Goal: Task Accomplishment & Management: Complete application form

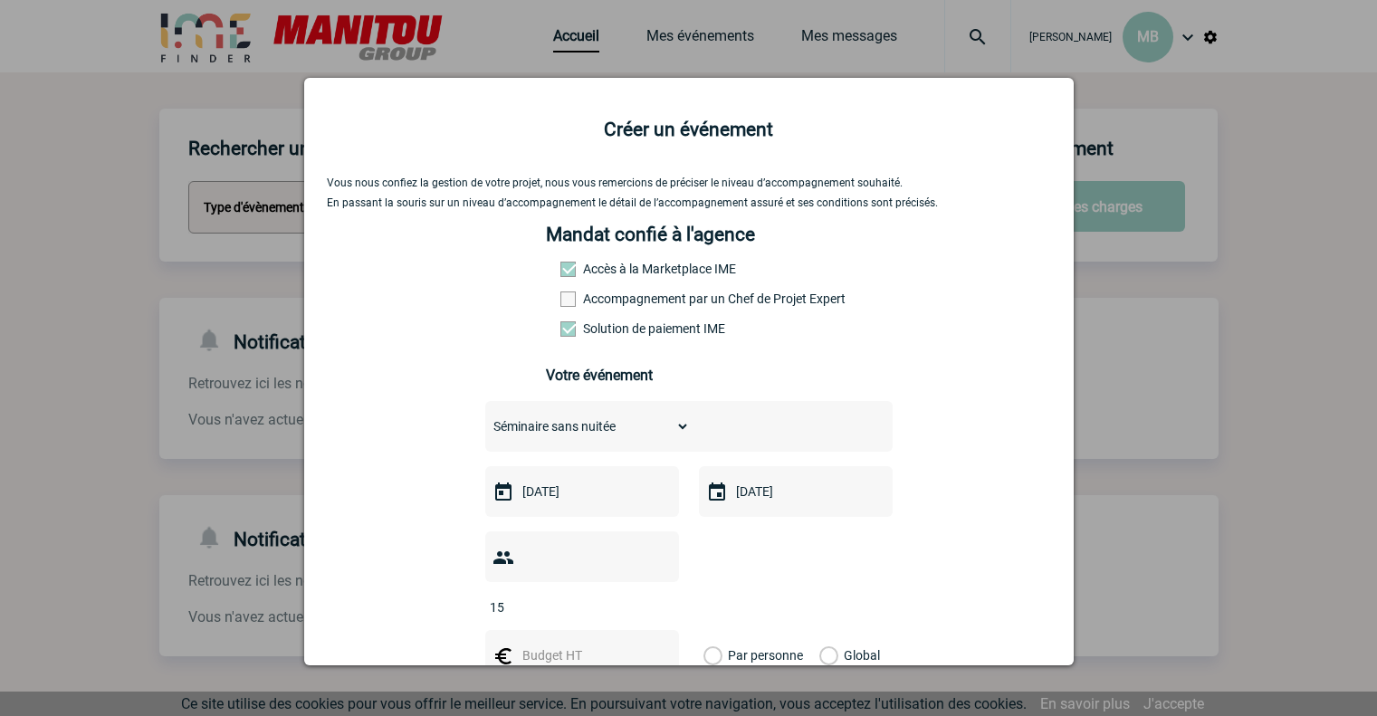
select select "2"
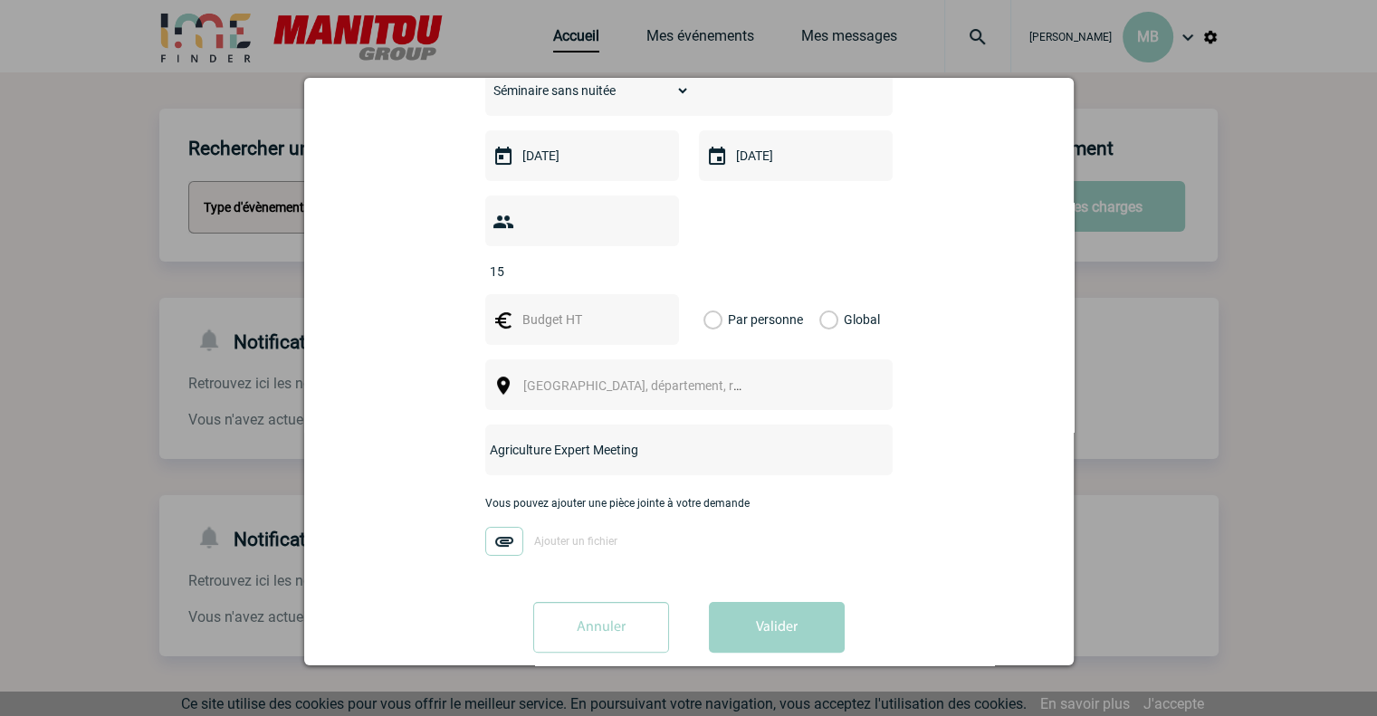
click at [489, 527] on img at bounding box center [504, 541] width 38 height 29
click at [0, 0] on input "Ajouter un fichier" at bounding box center [0, 0] width 0 height 0
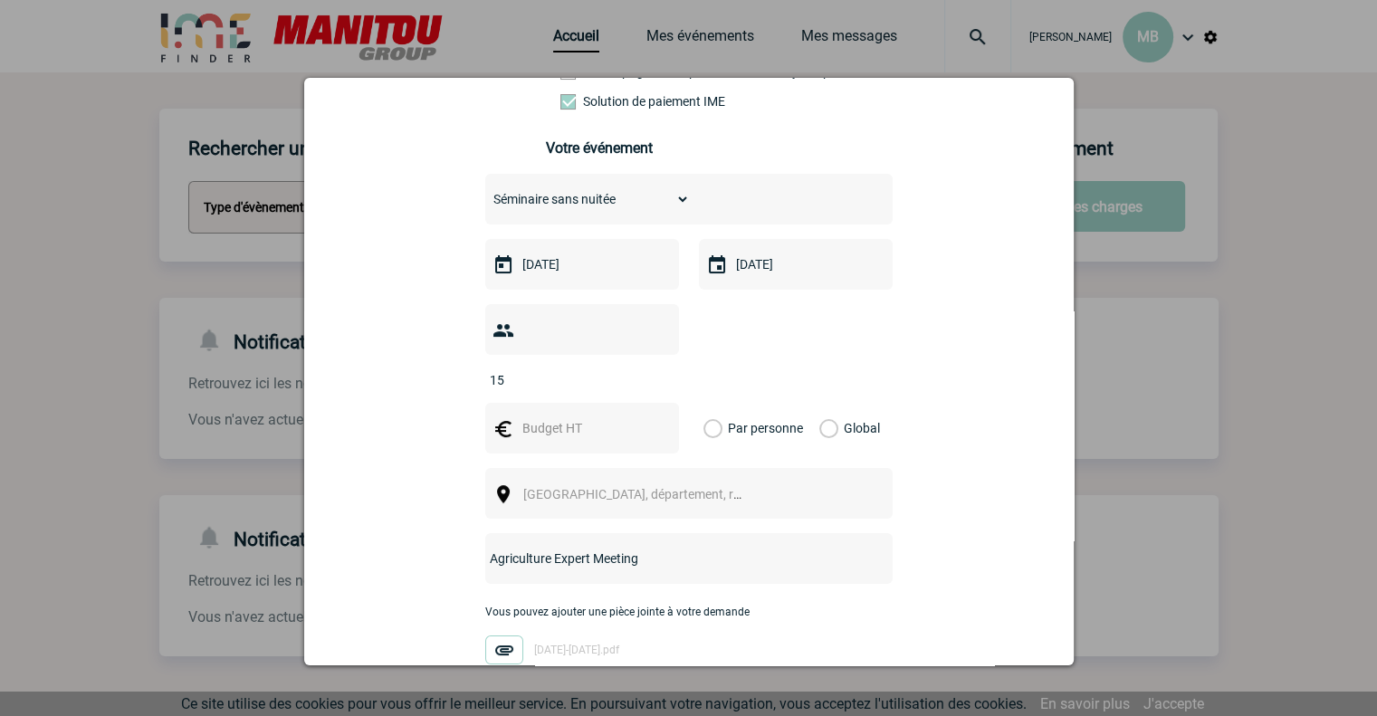
scroll to position [280, 0]
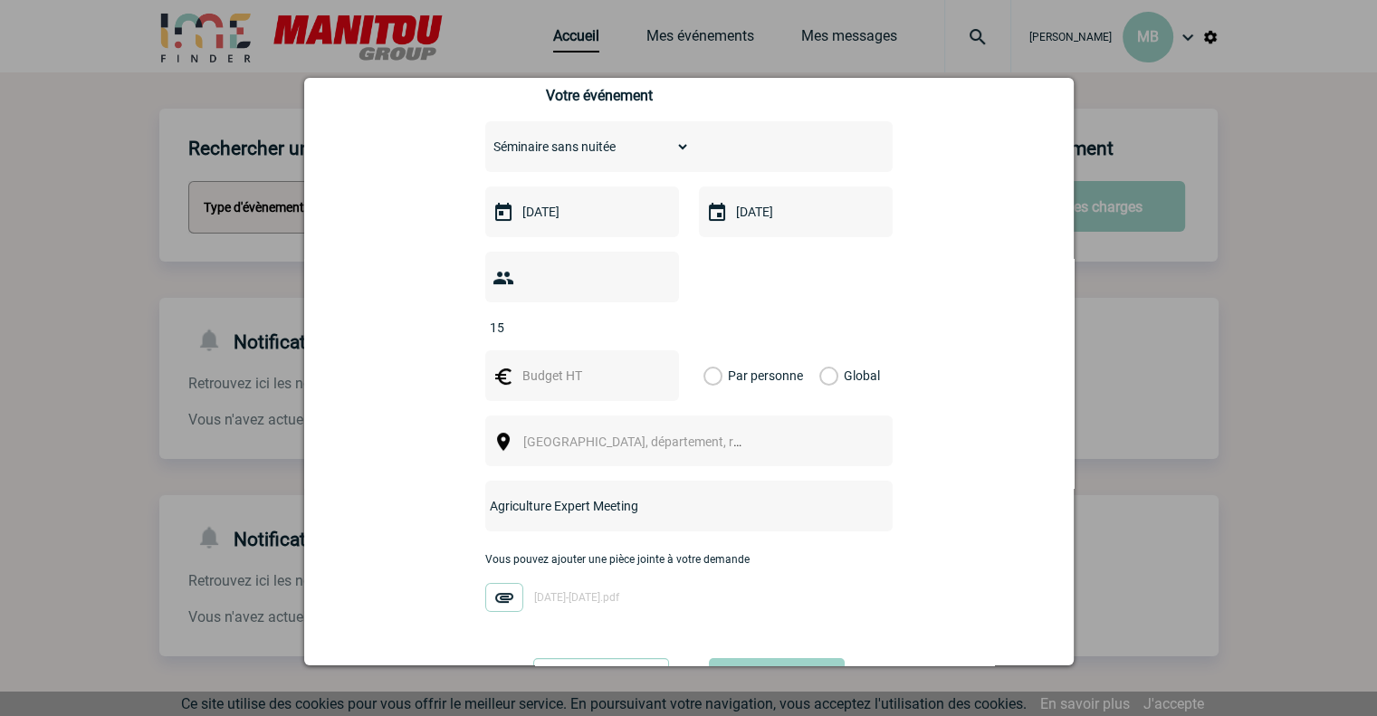
click at [568, 364] on input "text" at bounding box center [580, 376] width 125 height 24
click at [536, 364] on input "text" at bounding box center [580, 376] width 125 height 24
type input "2200"
click at [831, 350] on label "Global" at bounding box center [825, 375] width 12 height 51
click at [0, 0] on input "Global" at bounding box center [0, 0] width 0 height 0
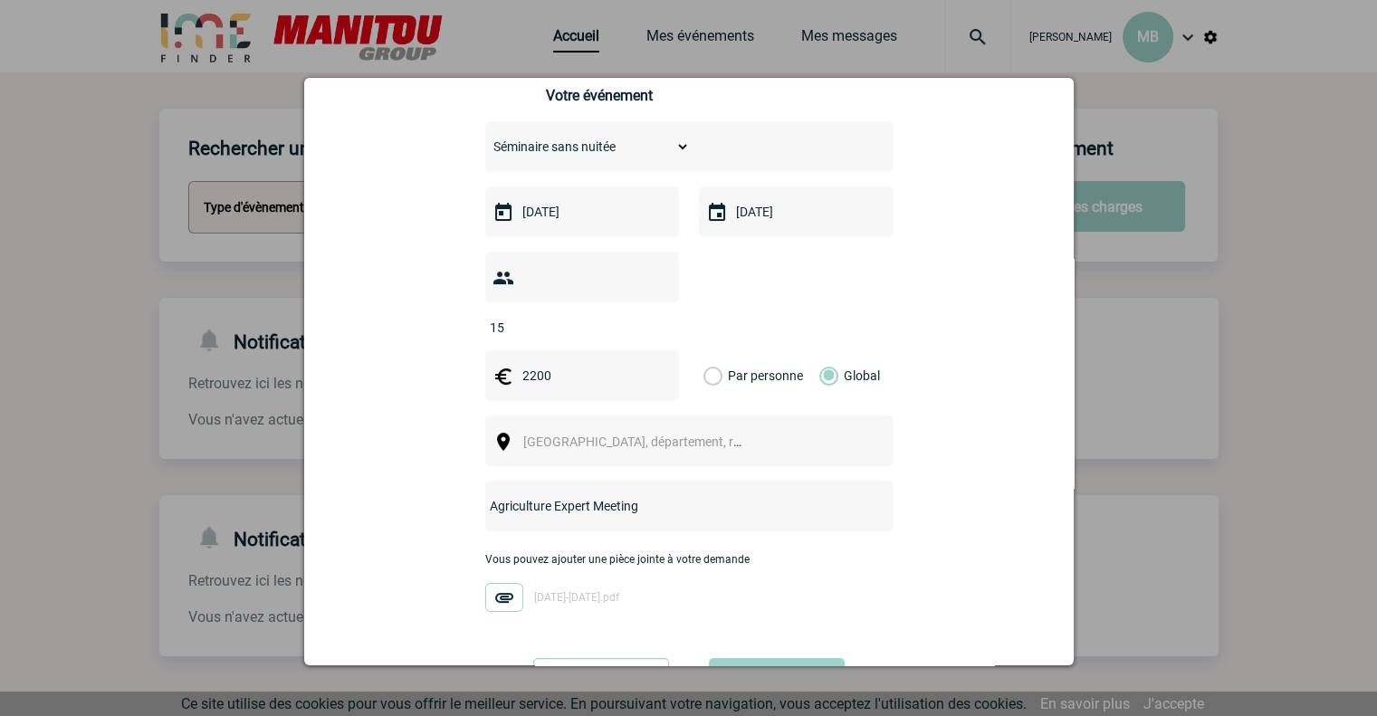
click at [616, 416] on div "Ville, département, région..." at bounding box center [688, 441] width 407 height 51
click at [609, 435] on span "Ville, département, région..." at bounding box center [649, 442] width 252 height 14
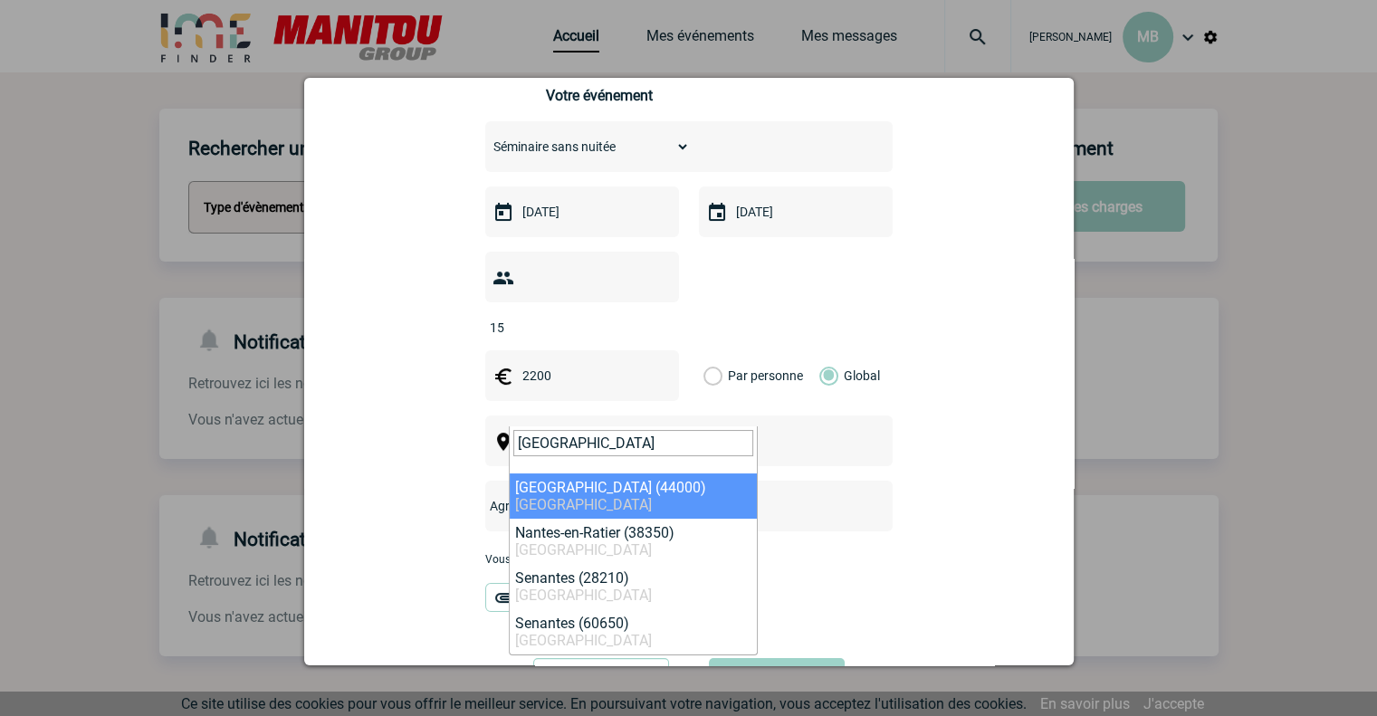
type input "nantes"
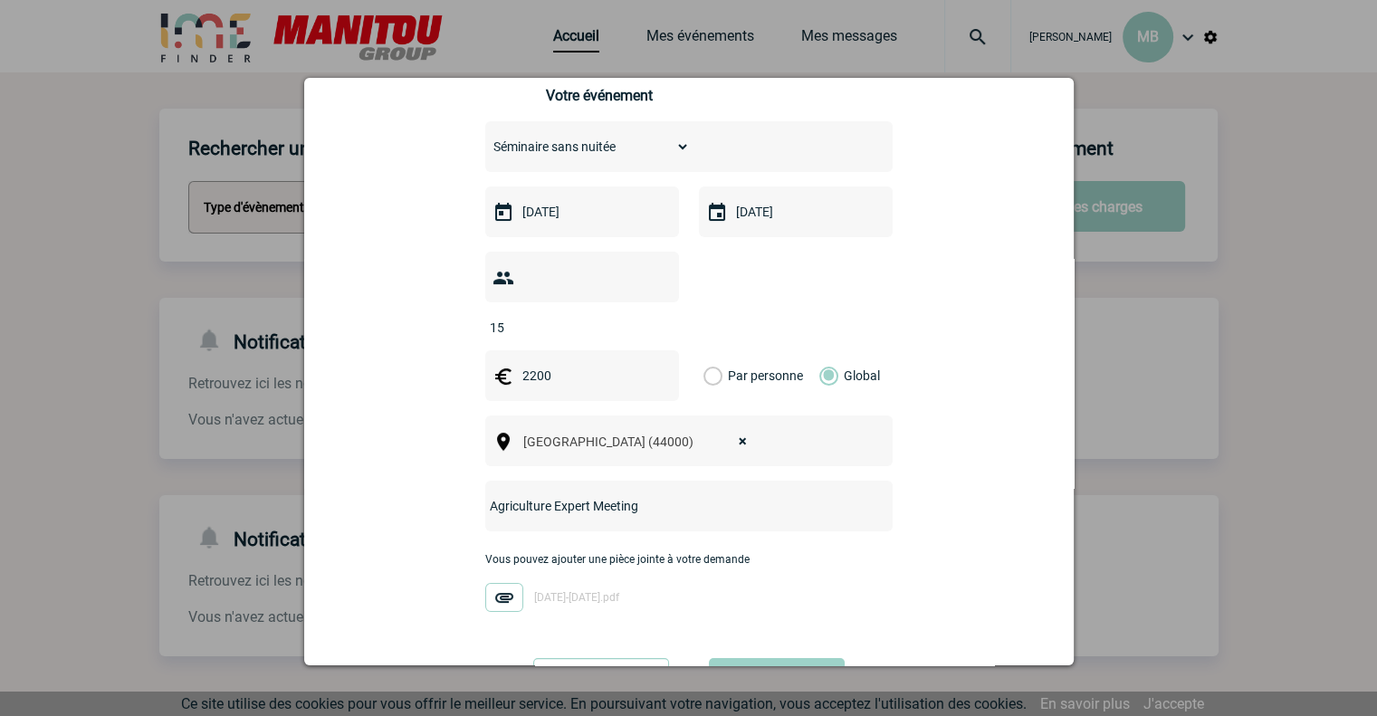
select select "5250"
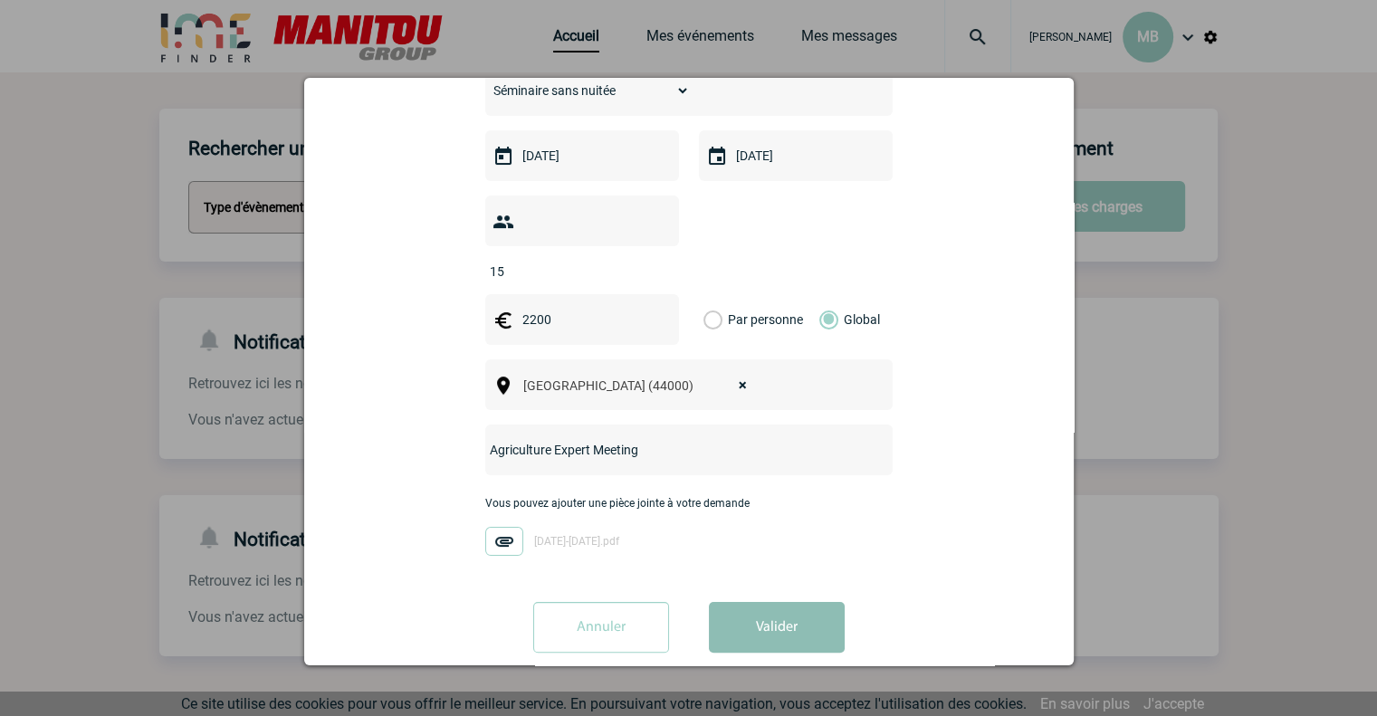
click at [770, 602] on button "Valider" at bounding box center [777, 627] width 136 height 51
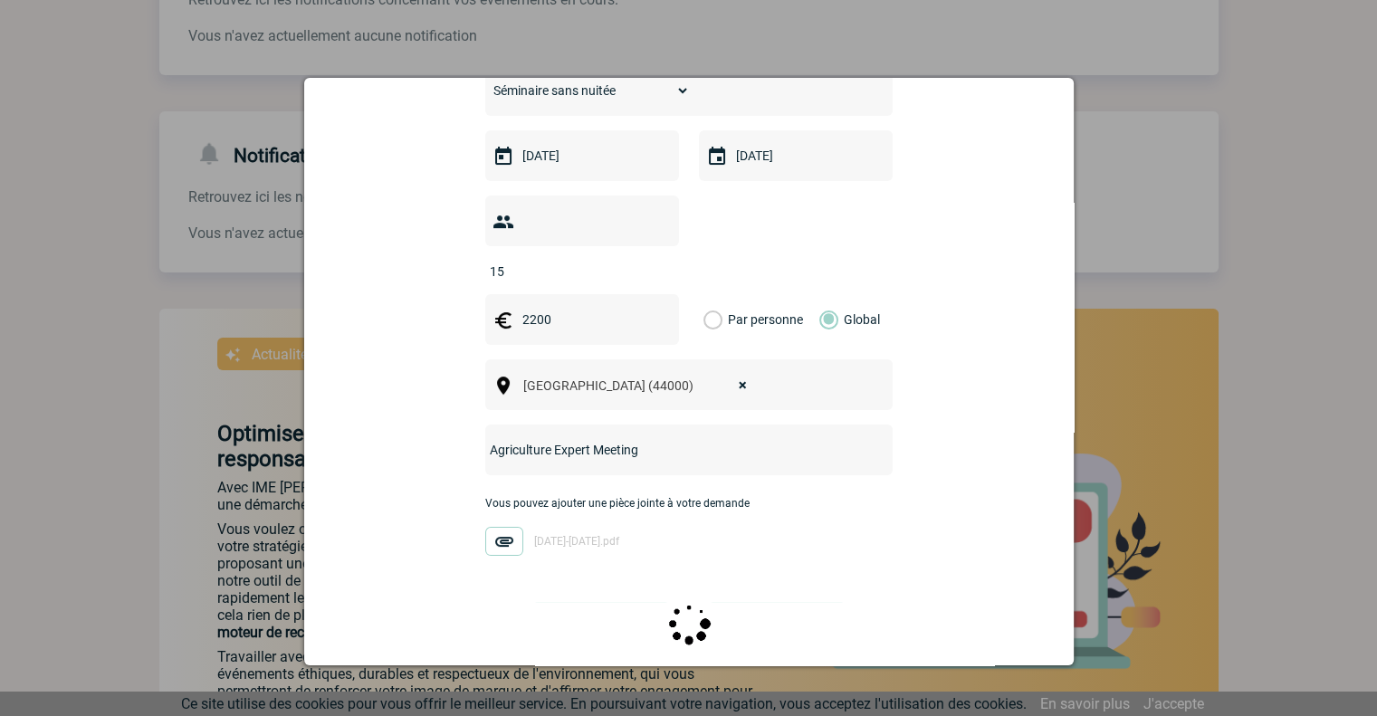
scroll to position [558, 0]
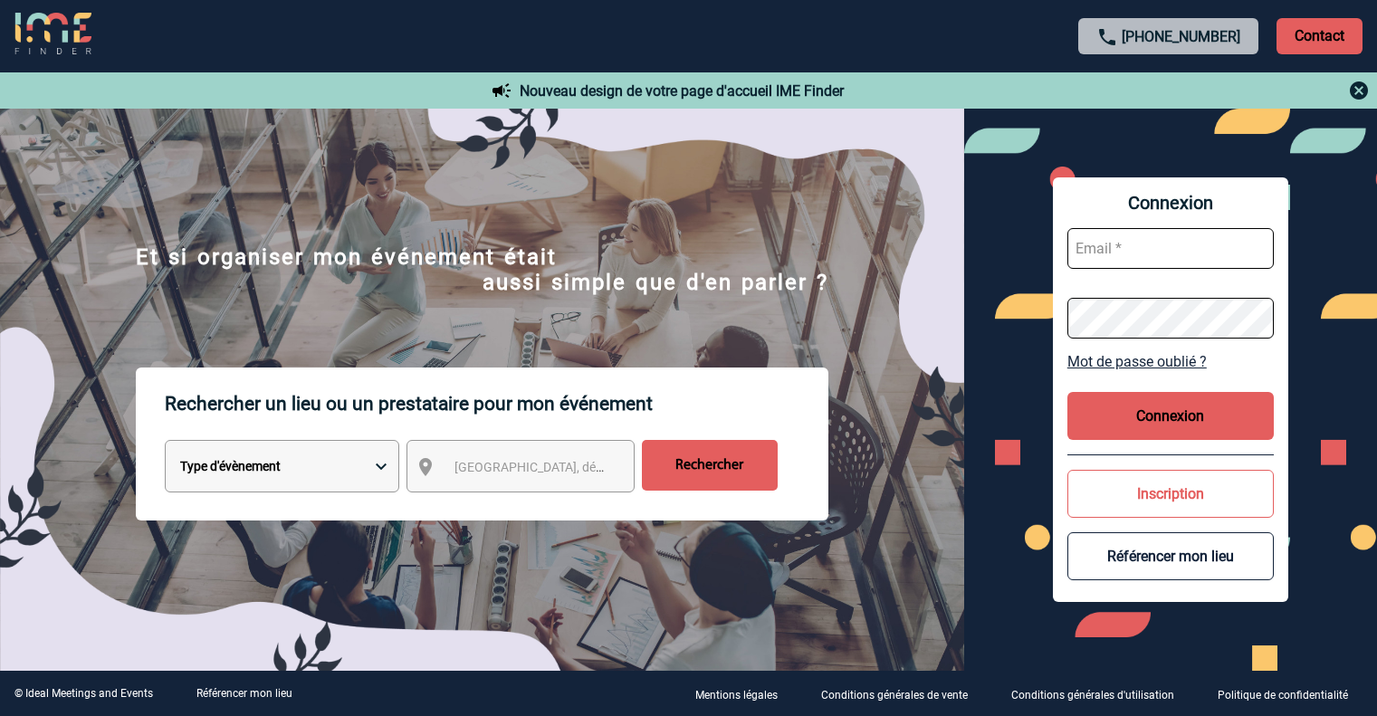
scroll to position [558, 0]
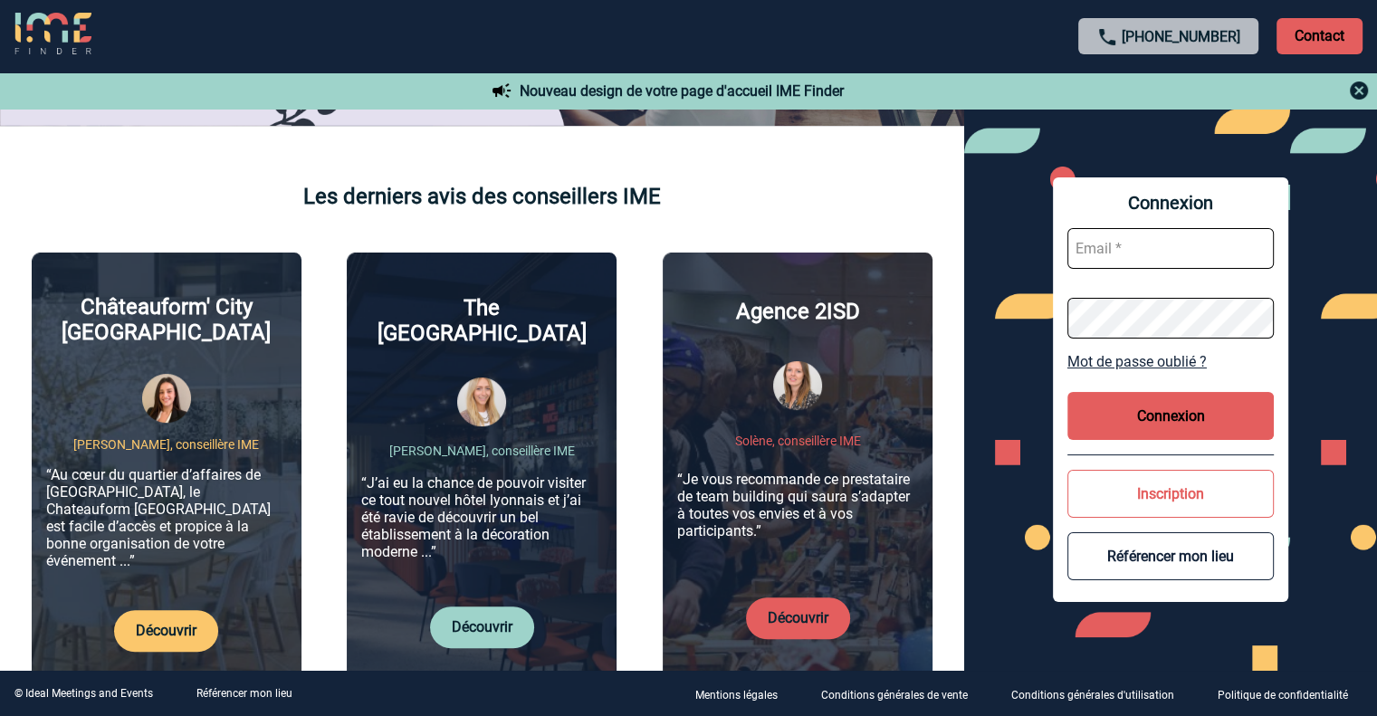
type input "m.batard@manitou-group.com"
click at [1138, 403] on button "Connexion" at bounding box center [1170, 416] width 206 height 48
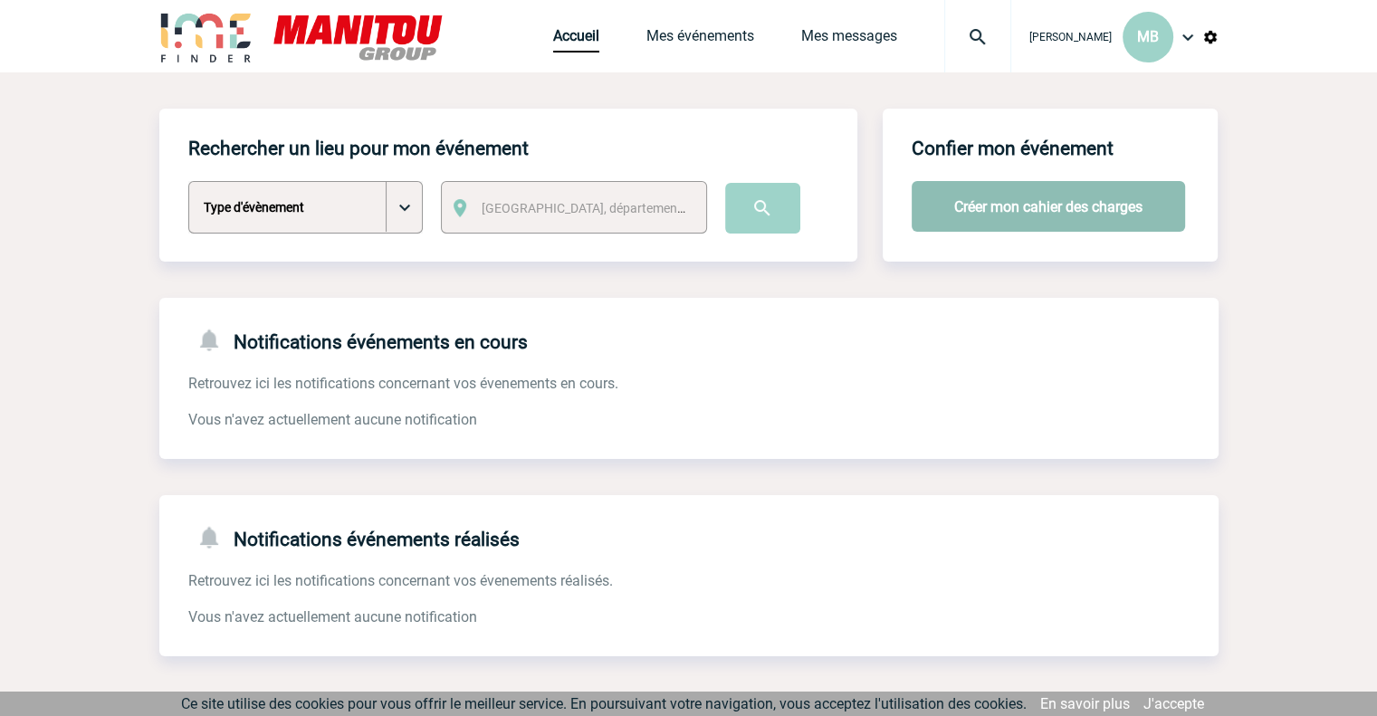
click at [1069, 202] on button "Créer mon cahier des charges" at bounding box center [1048, 206] width 273 height 51
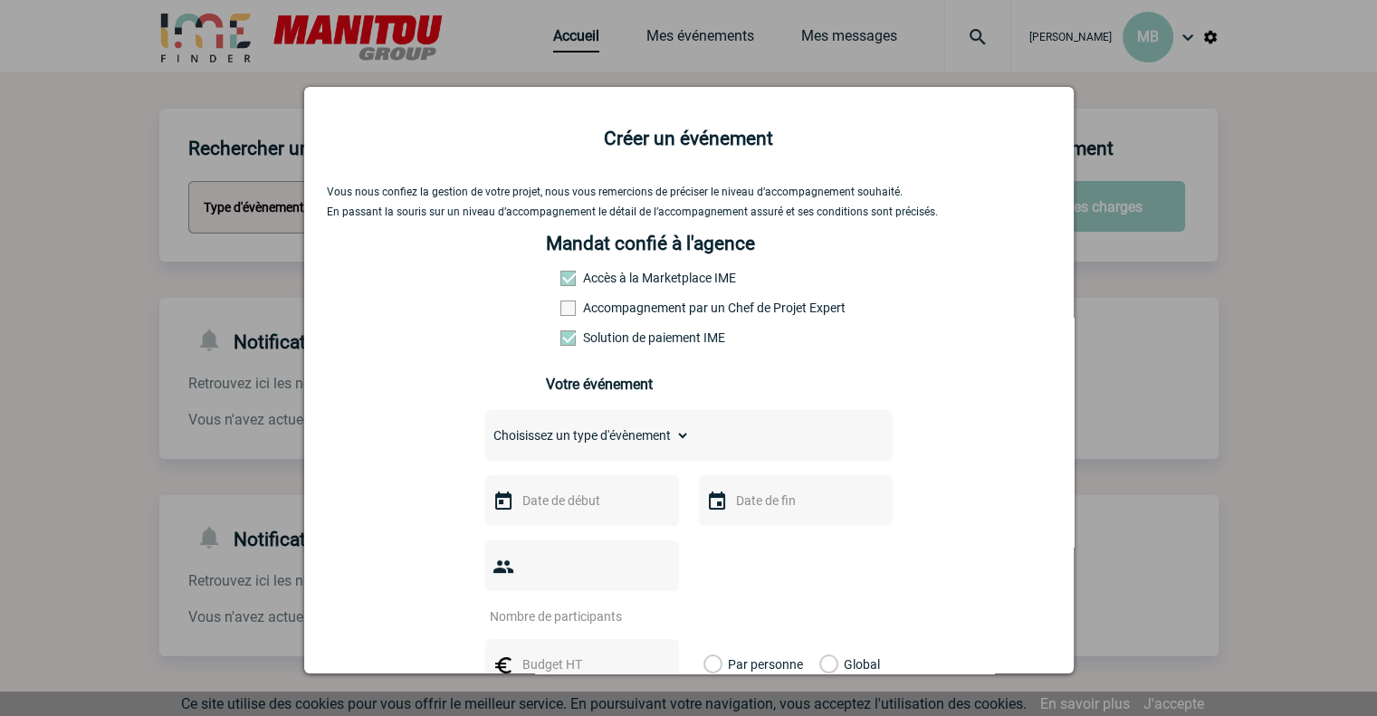
click at [560, 280] on span at bounding box center [567, 278] width 15 height 15
click at [560, 278] on span at bounding box center [567, 278] width 15 height 15
click at [560, 310] on span at bounding box center [567, 308] width 15 height 15
click at [0, 0] on input "Accompagnement par un Chef de Projet Expert" at bounding box center [0, 0] width 0 height 0
click at [560, 310] on span at bounding box center [567, 308] width 15 height 15
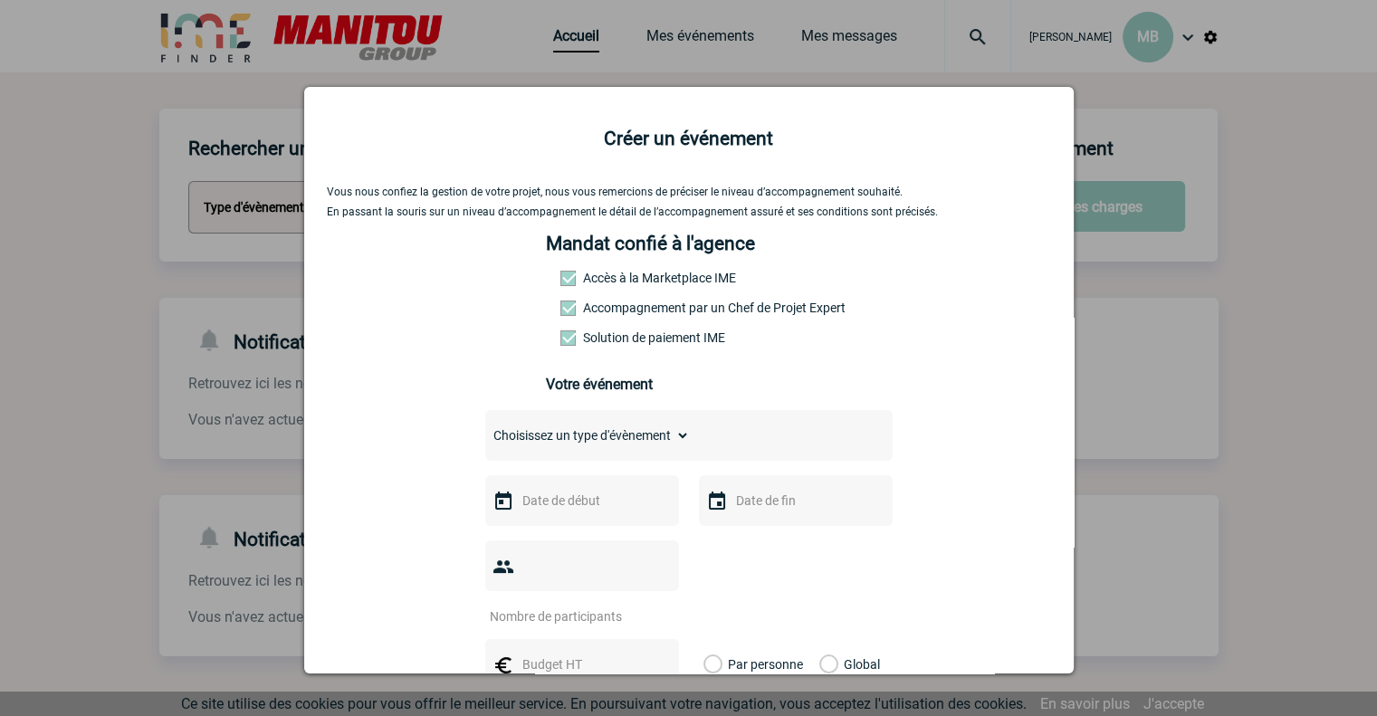
click at [0, 0] on input "Accompagnement par un Chef de Projet Expert" at bounding box center [0, 0] width 0 height 0
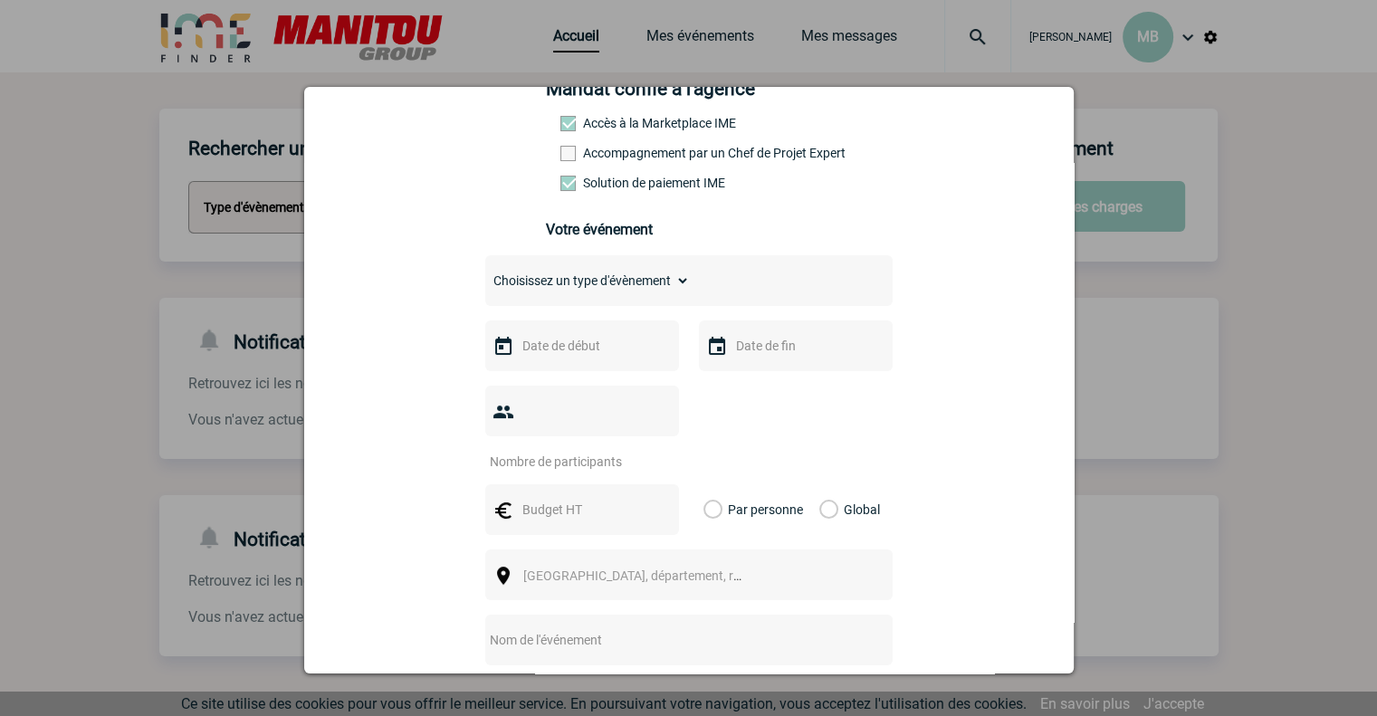
scroll to position [156, 0]
click at [628, 285] on select "Choisissez un type d'évènement Séminaire avec nuitée Séminaire sans nuitée Repa…" at bounding box center [587, 279] width 205 height 25
select select "2"
click at [485, 273] on select "Choisissez un type d'évènement Séminaire avec nuitée Séminaire sans nuitée Repa…" at bounding box center [587, 279] width 205 height 25
click at [579, 352] on input "text" at bounding box center [580, 345] width 125 height 24
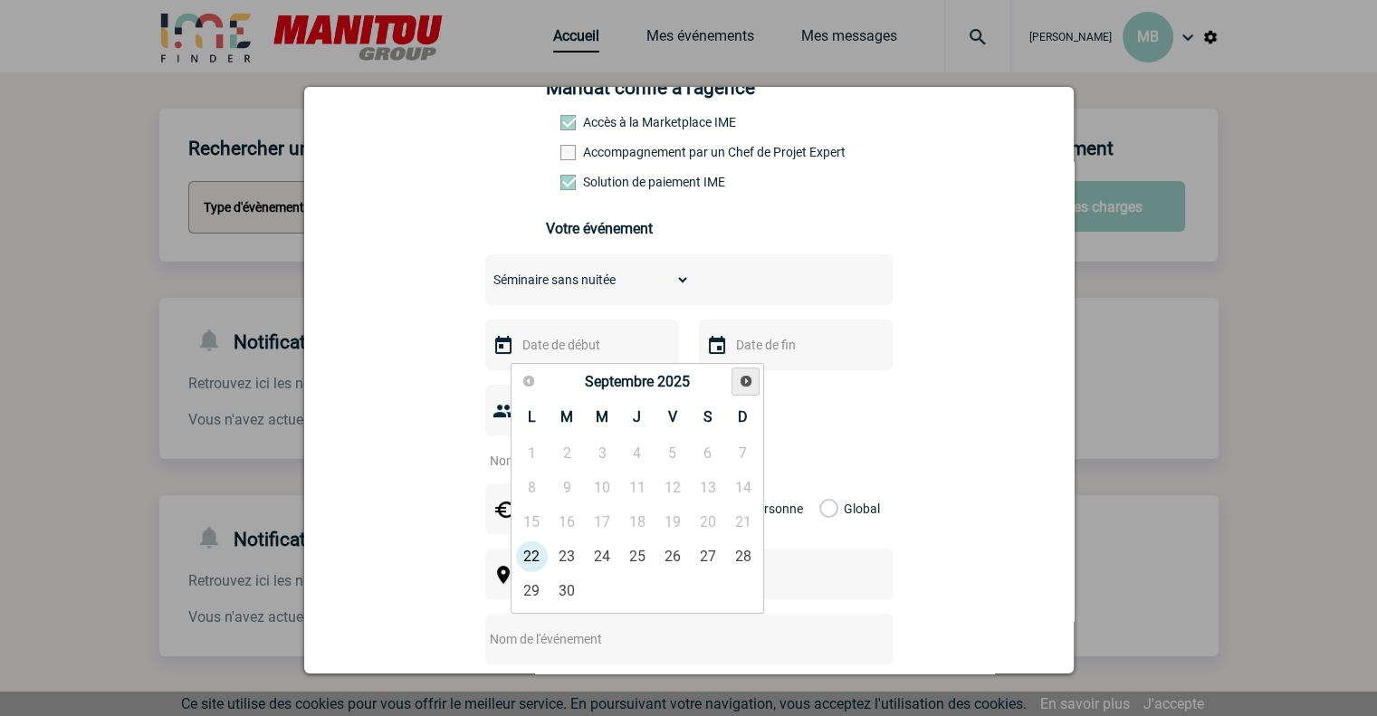
click at [741, 382] on span "Suivant" at bounding box center [746, 381] width 14 height 14
click at [604, 522] on link "15" at bounding box center [602, 522] width 33 height 33
type input "15-10-2025"
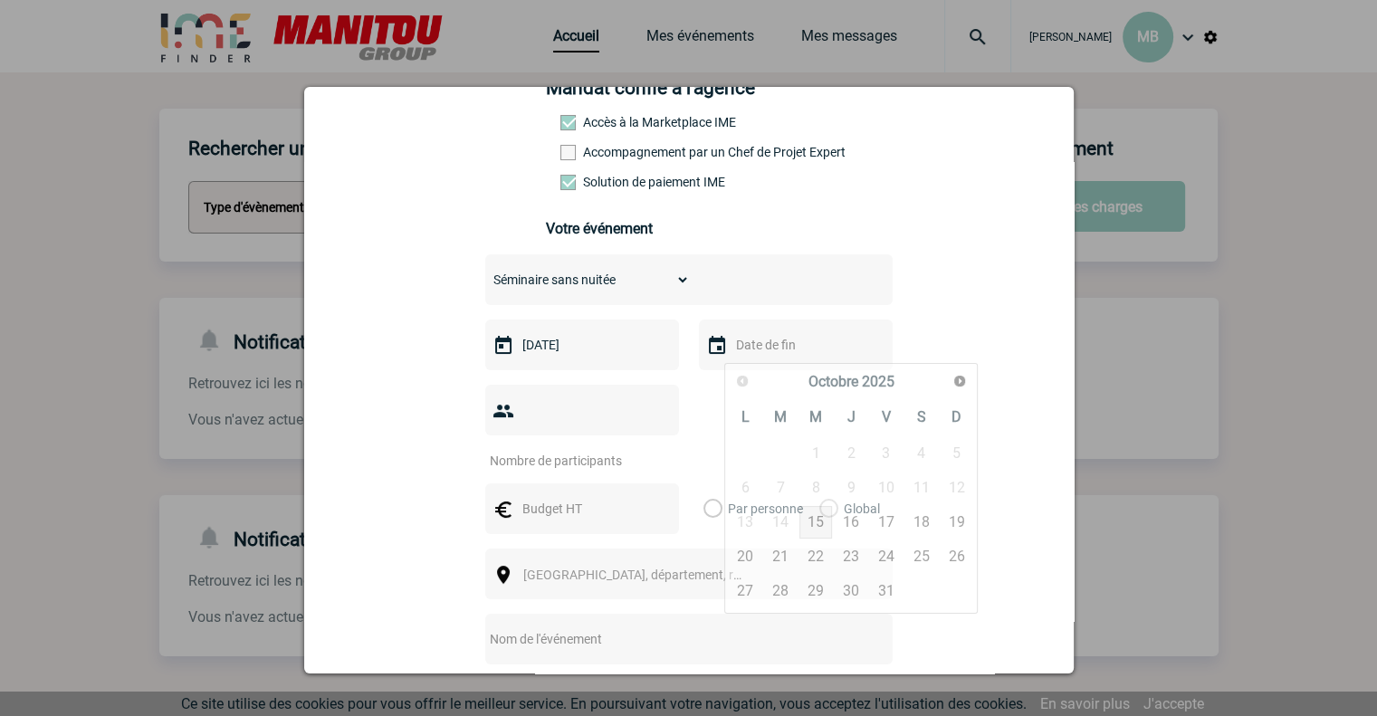
click at [778, 357] on input "text" at bounding box center [794, 345] width 125 height 24
click at [850, 526] on link "16" at bounding box center [850, 522] width 33 height 33
type input "16-10-2025"
click at [601, 449] on input "number" at bounding box center [570, 461] width 170 height 24
type input "12"
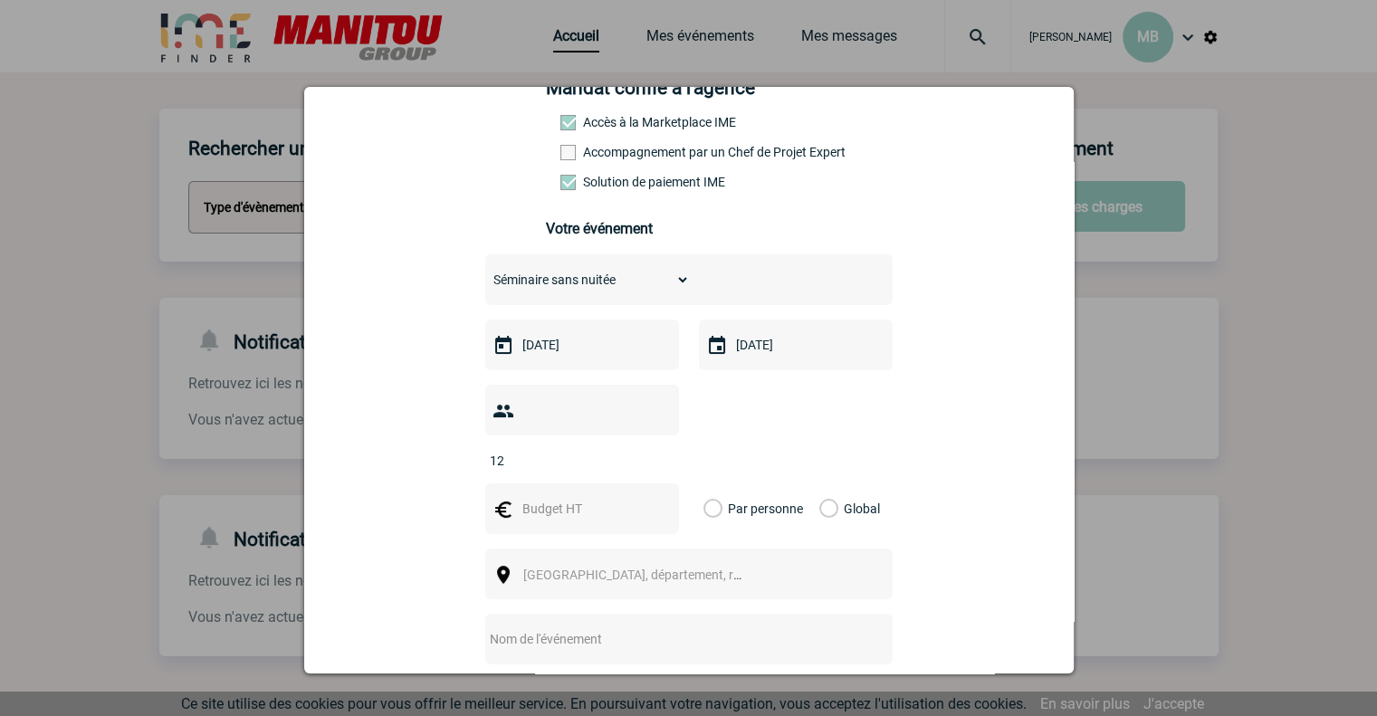
click at [540, 497] on input "text" at bounding box center [580, 509] width 125 height 24
type input "2200"
click at [831, 483] on label "Global" at bounding box center [825, 508] width 12 height 51
click at [0, 0] on input "Global" at bounding box center [0, 0] width 0 height 0
click at [621, 560] on div "Ville, département, région..." at bounding box center [688, 574] width 407 height 51
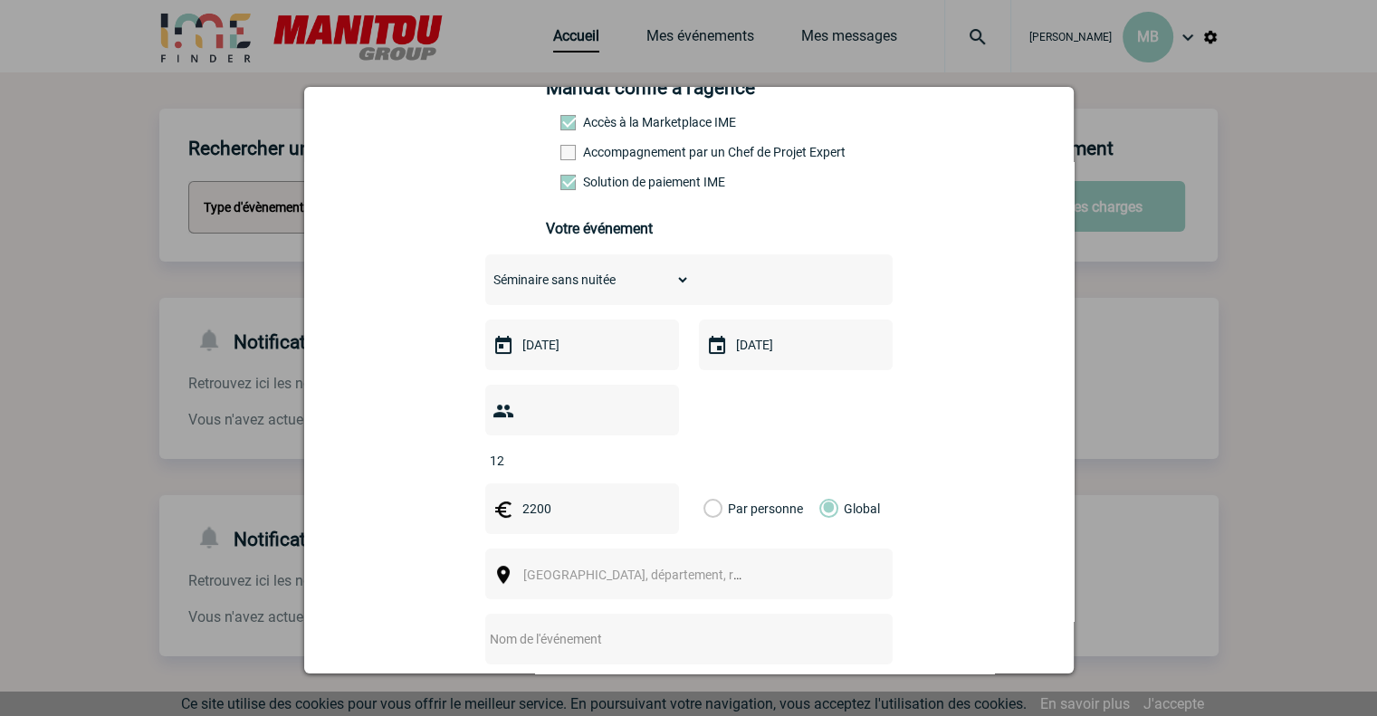
click at [611, 568] on span "Ville, département, région..." at bounding box center [649, 575] width 252 height 14
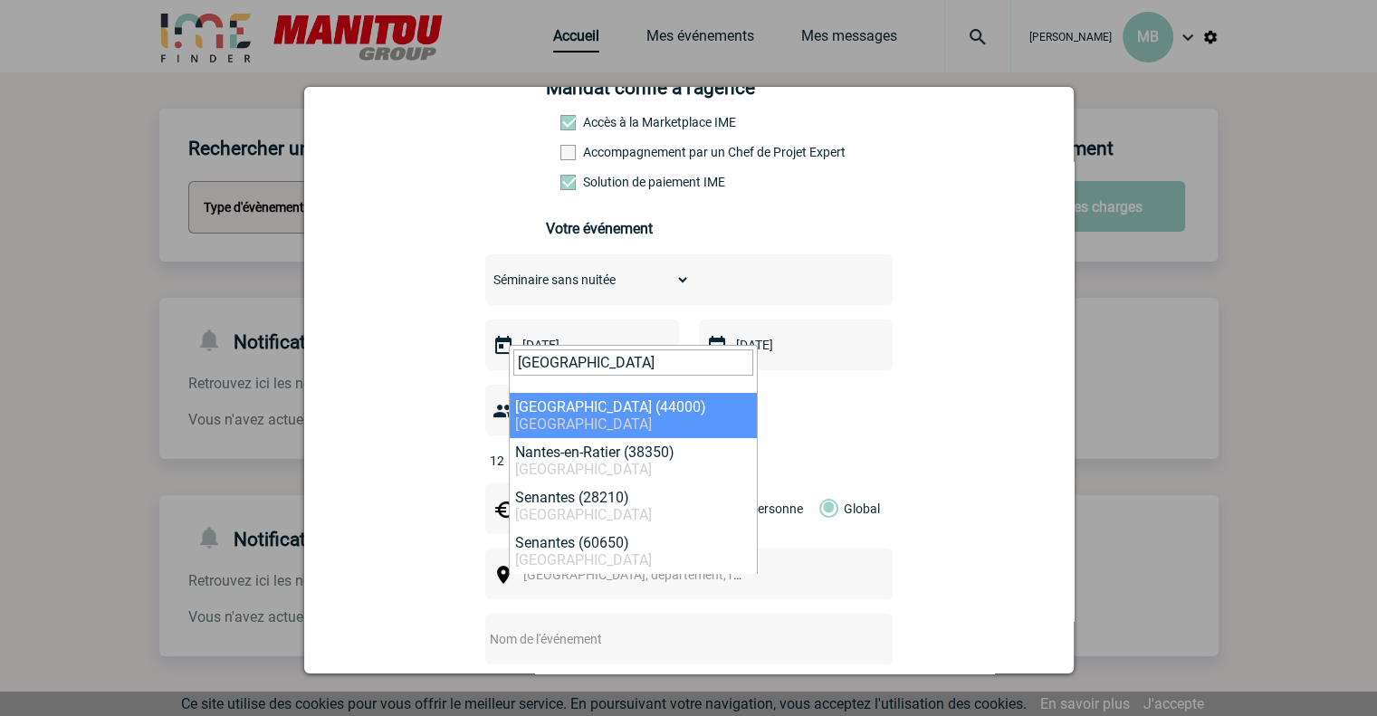
type input "nantes"
select select "5250"
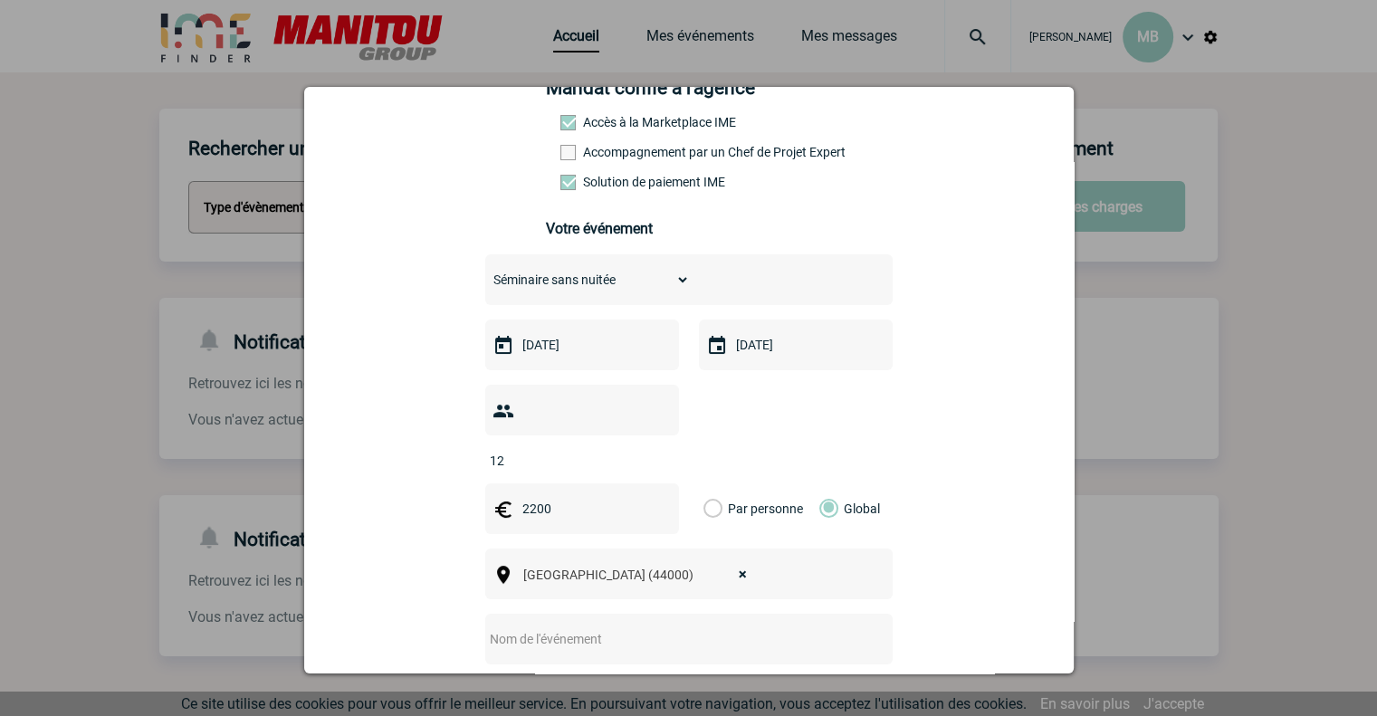
scroll to position [336, 0]
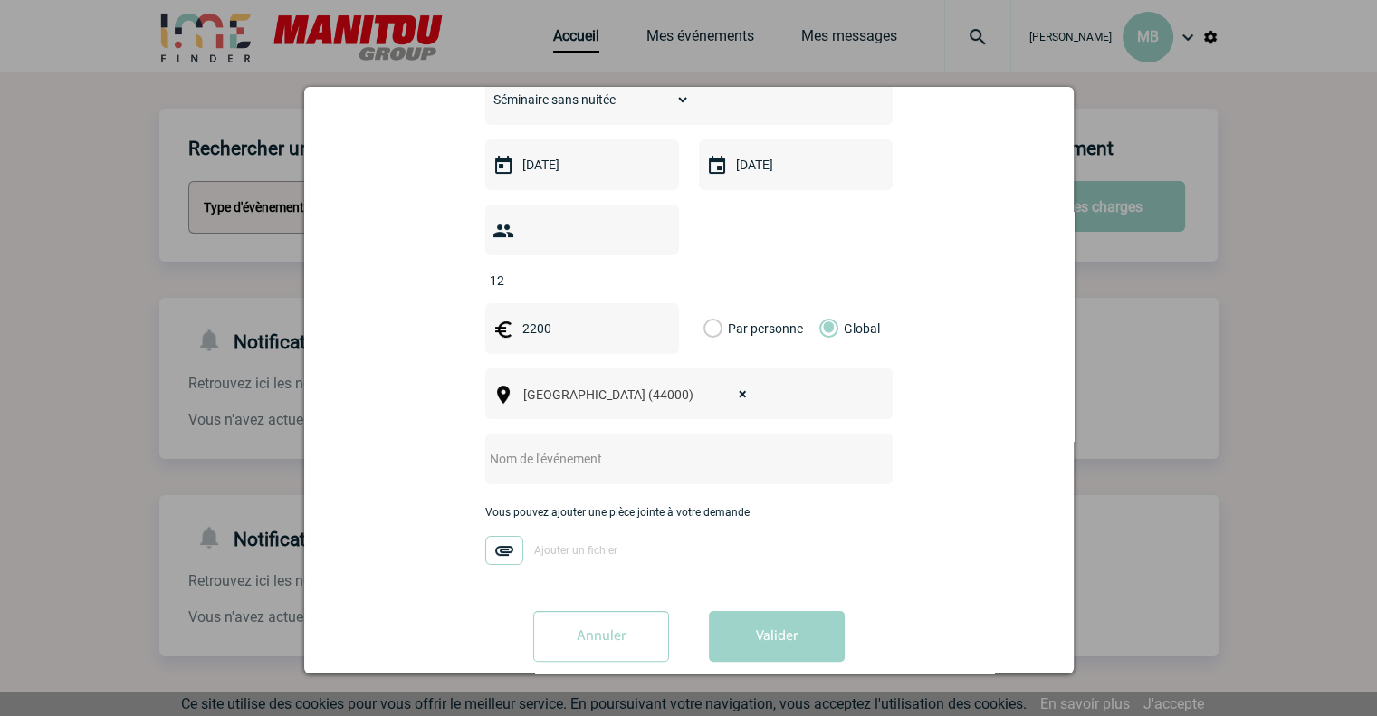
click at [556, 434] on div at bounding box center [688, 459] width 407 height 51
click at [556, 447] on input "text" at bounding box center [664, 459] width 359 height 24
type input "Agriculture Expert Meeting"
click at [485, 536] on img at bounding box center [504, 550] width 38 height 29
click at [0, 0] on input "Ajouter un fichier" at bounding box center [0, 0] width 0 height 0
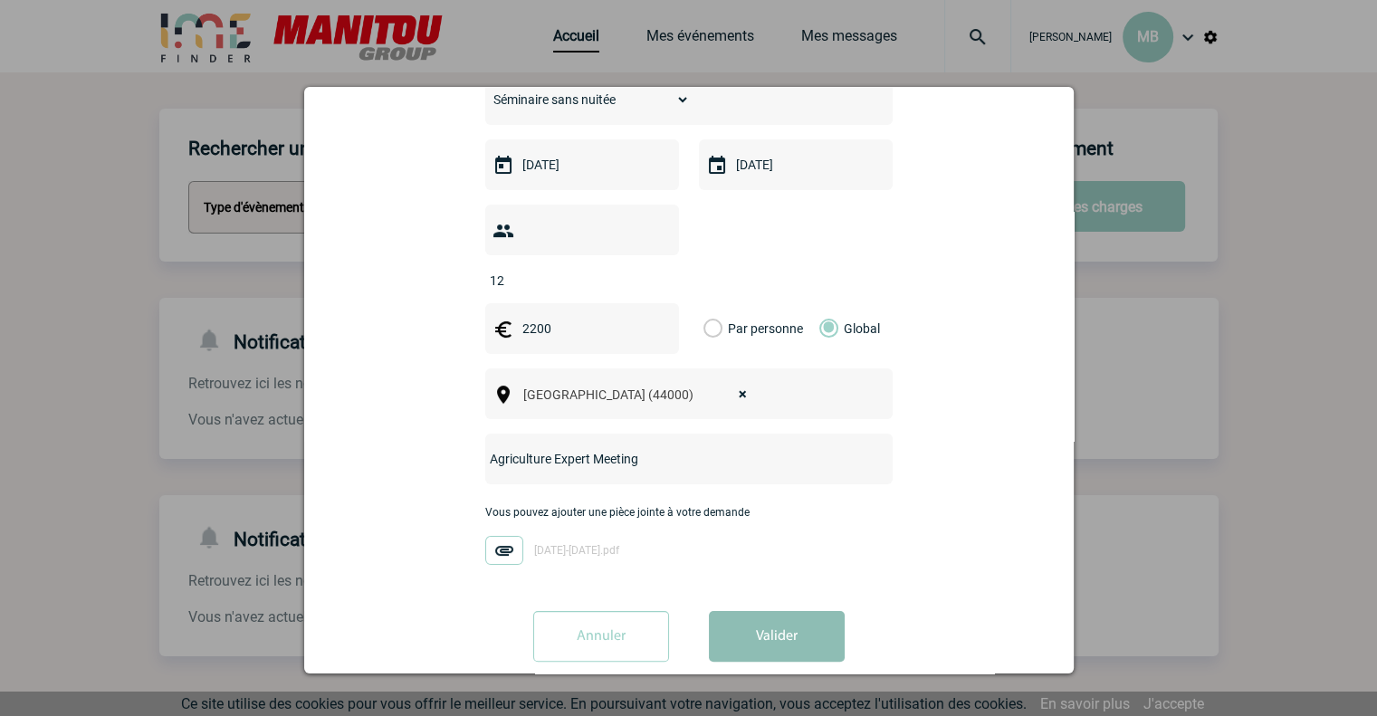
click at [799, 619] on button "Valider" at bounding box center [777, 636] width 136 height 51
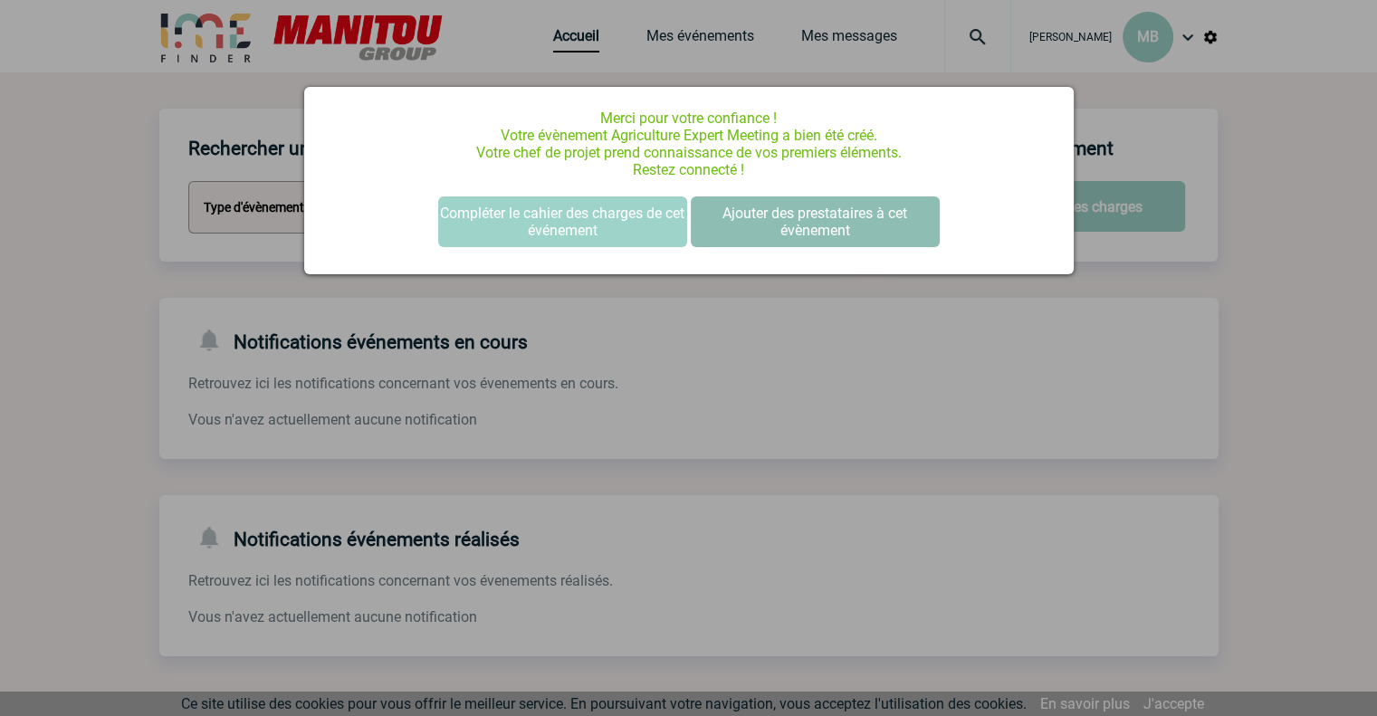
click at [800, 217] on button "Ajouter des prestataires à cet évènement" at bounding box center [815, 221] width 249 height 51
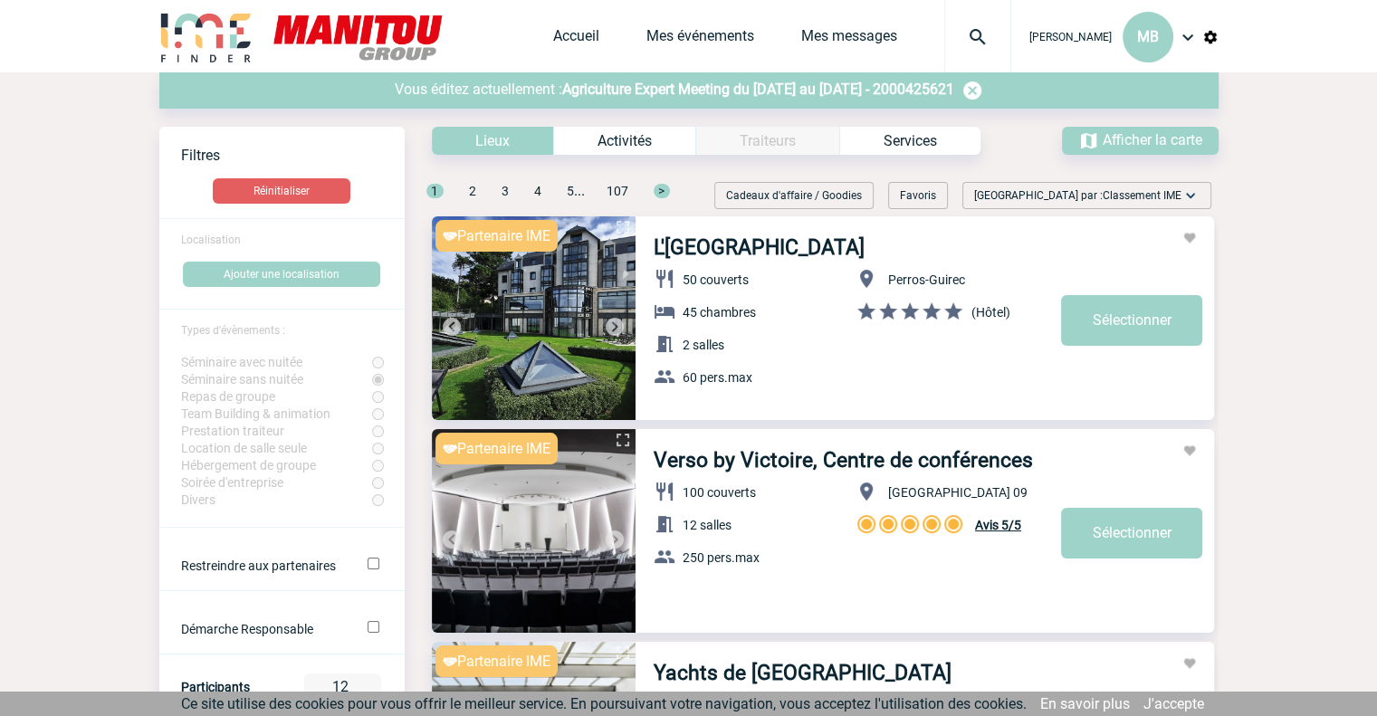
click at [610, 143] on div "Activités" at bounding box center [624, 141] width 142 height 28
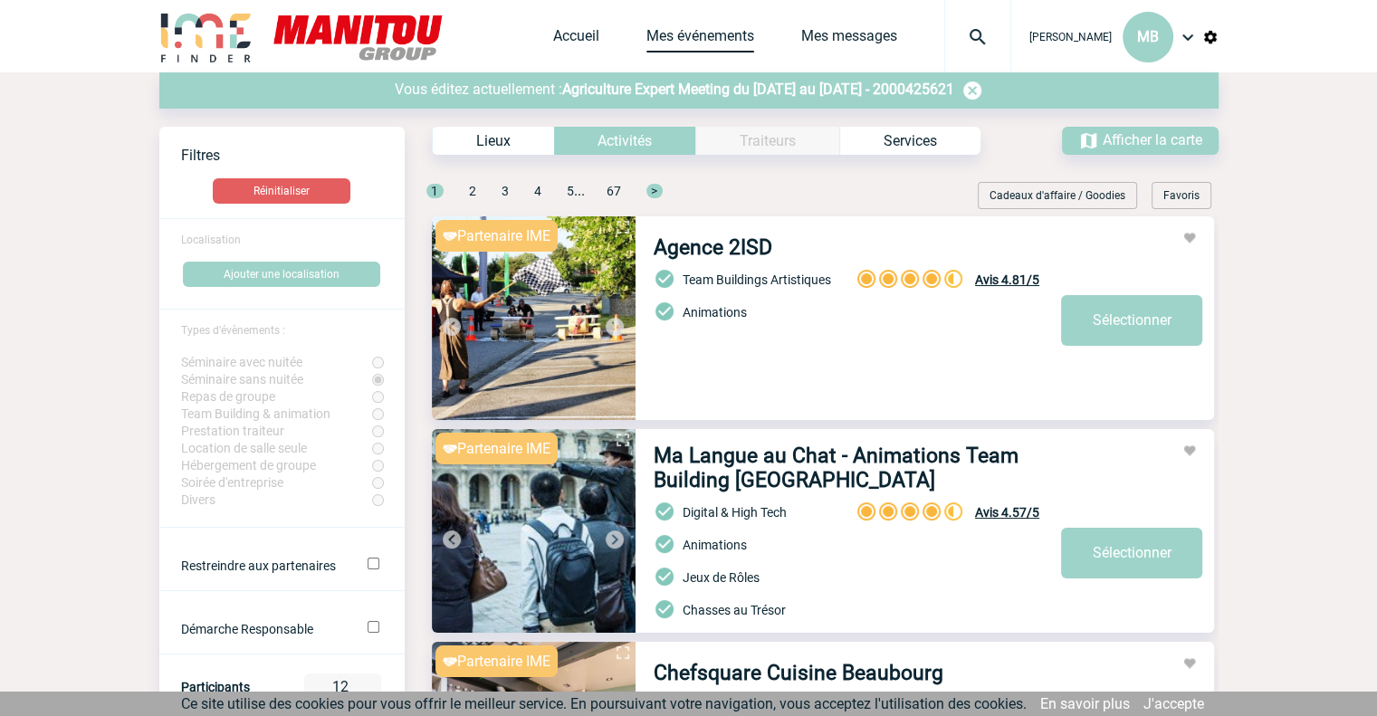
click at [666, 27] on link "Mes événements" at bounding box center [700, 39] width 108 height 25
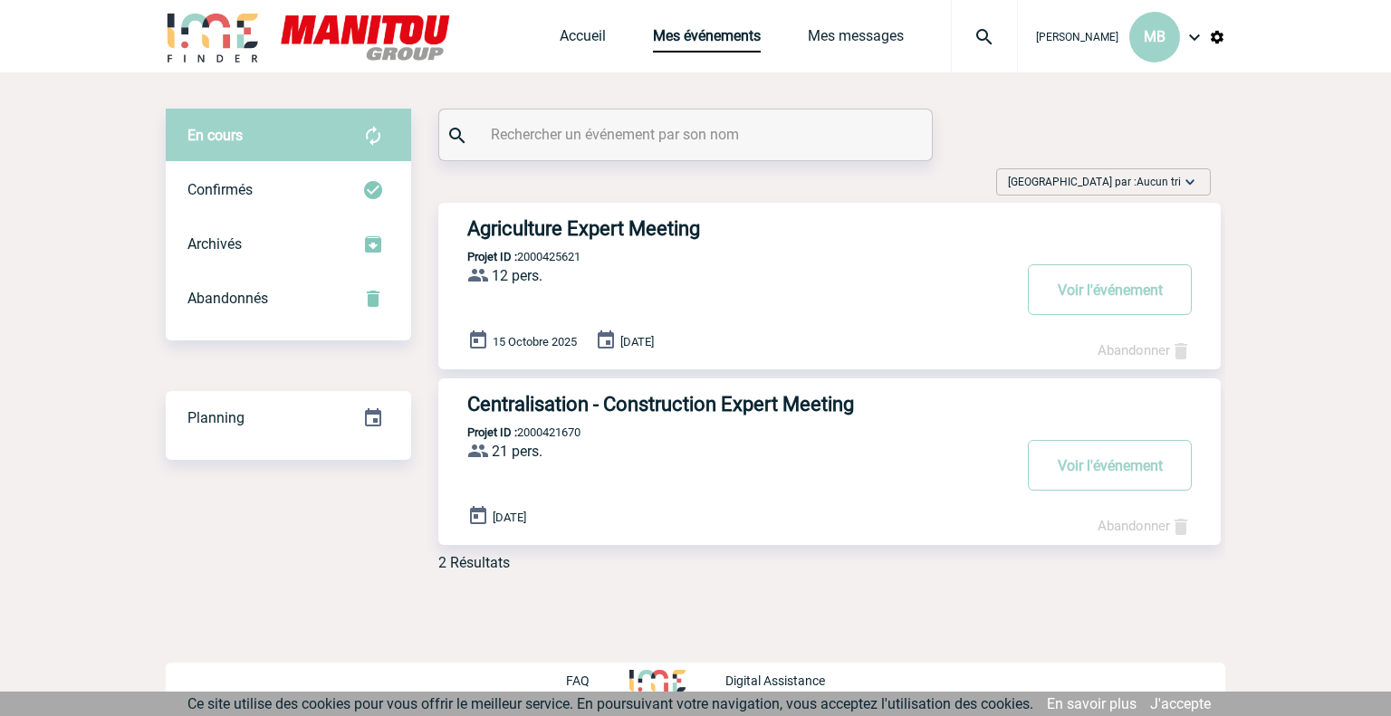
click at [611, 227] on h3 "Agriculture Expert Meeting" at bounding box center [738, 228] width 543 height 23
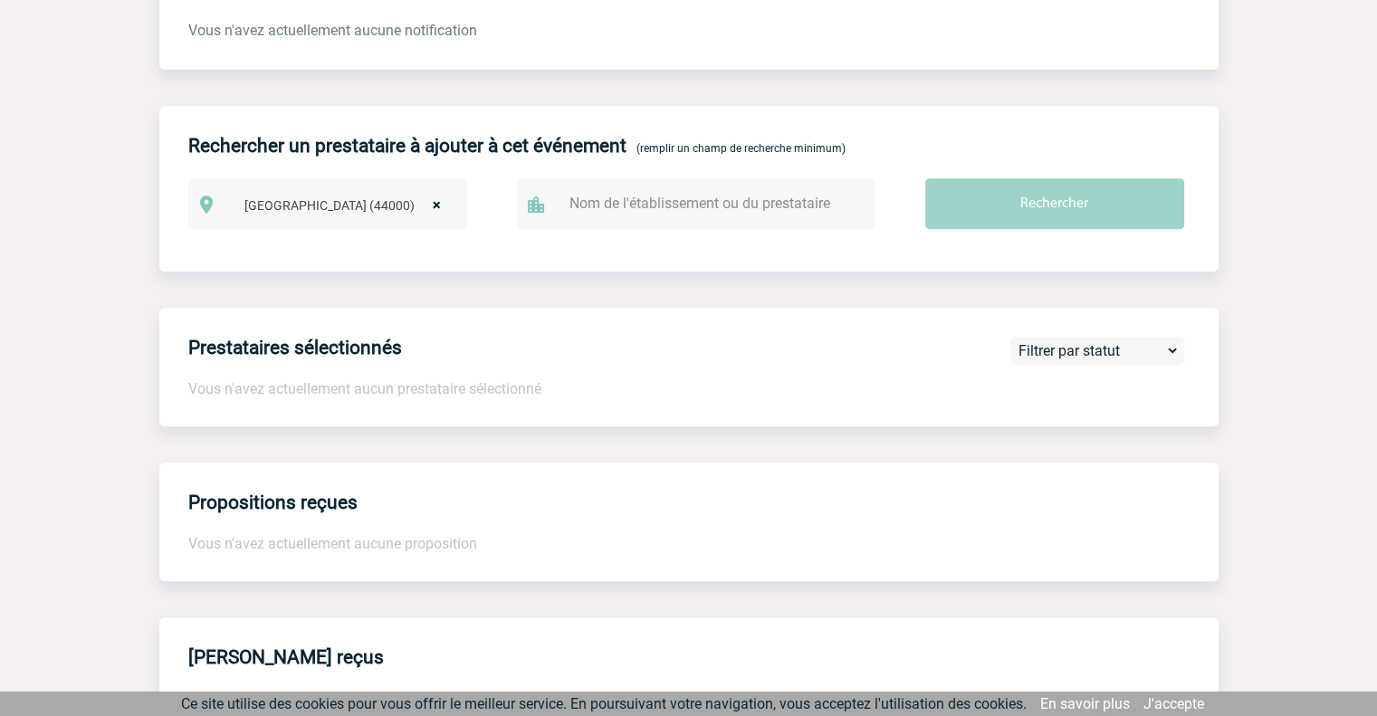
scroll to position [781, 0]
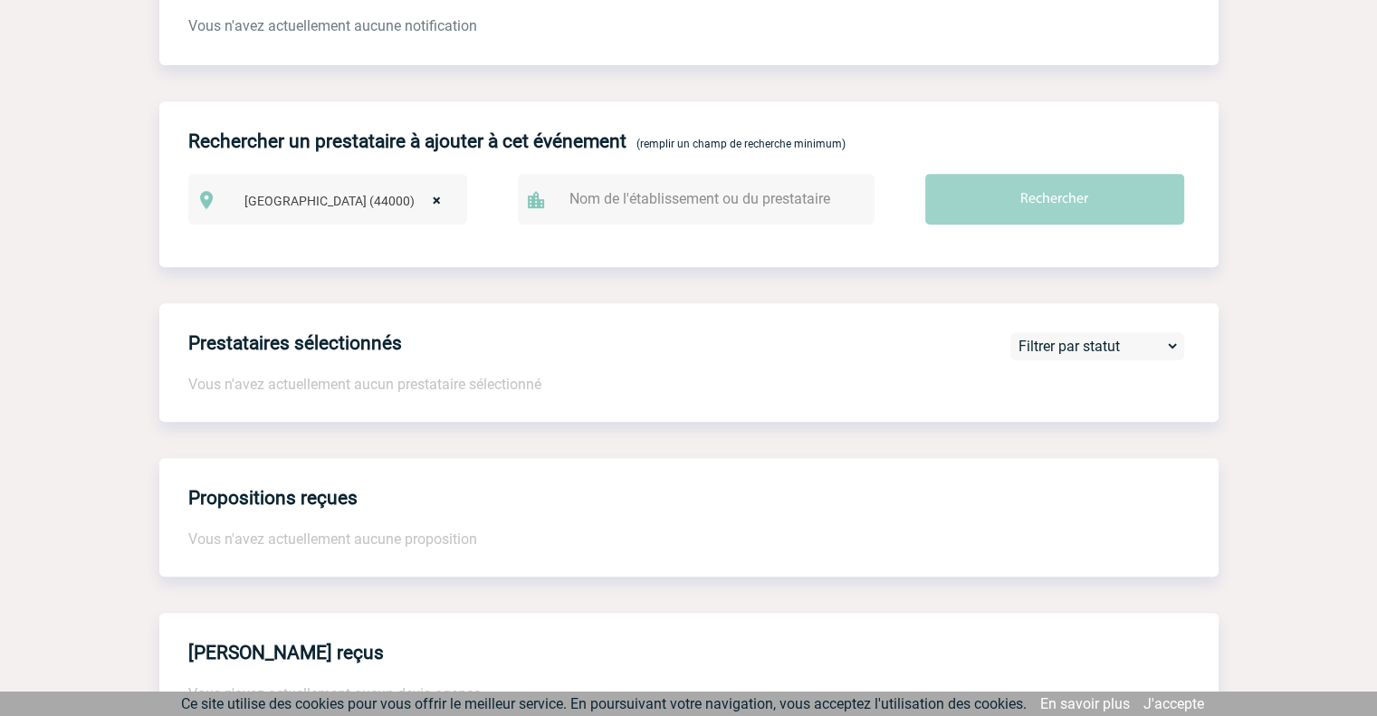
click at [1122, 343] on select "Filtrer par statut - Prestataire envisagé Disponibilité en attente Disponibilit…" at bounding box center [1097, 346] width 165 height 19
select select "1"
click at [1015, 344] on select "Filtrer par statut - Prestataire envisagé Disponibilité en attente Disponibilit…" at bounding box center [1097, 346] width 165 height 19
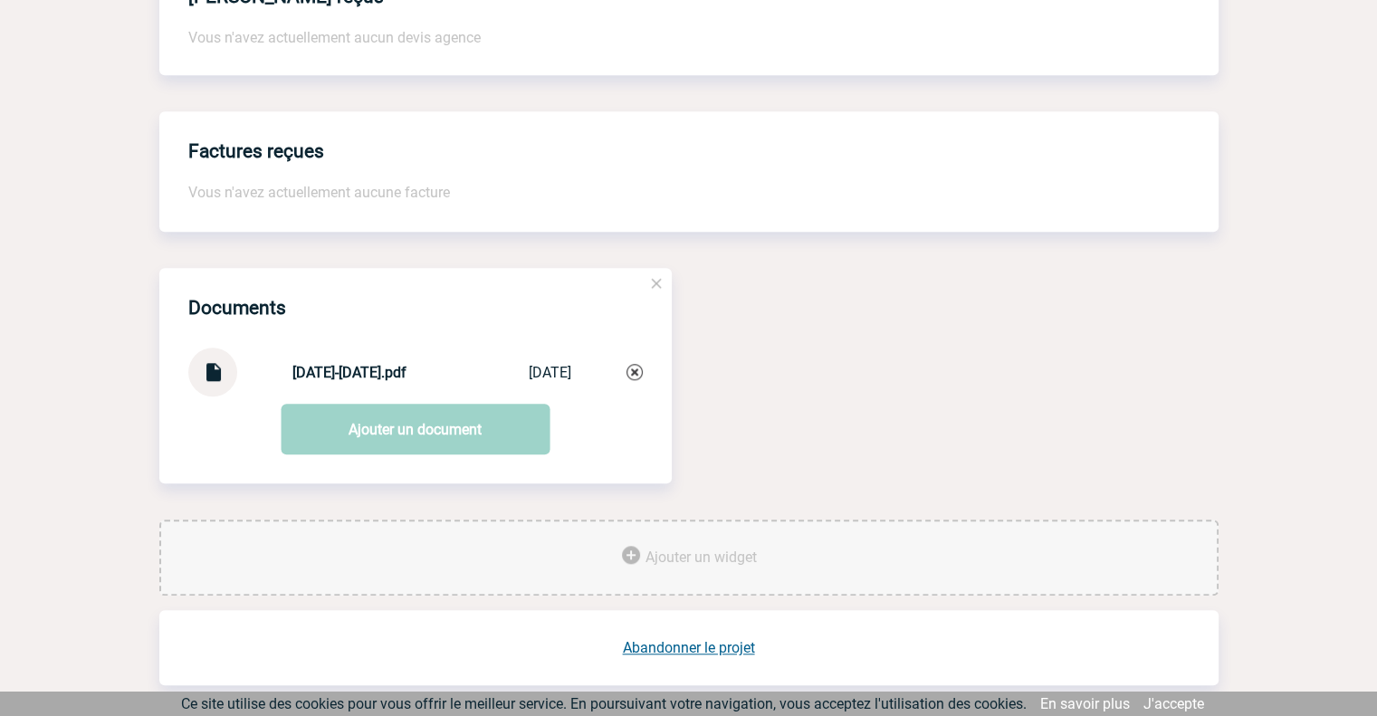
scroll to position [1448, 0]
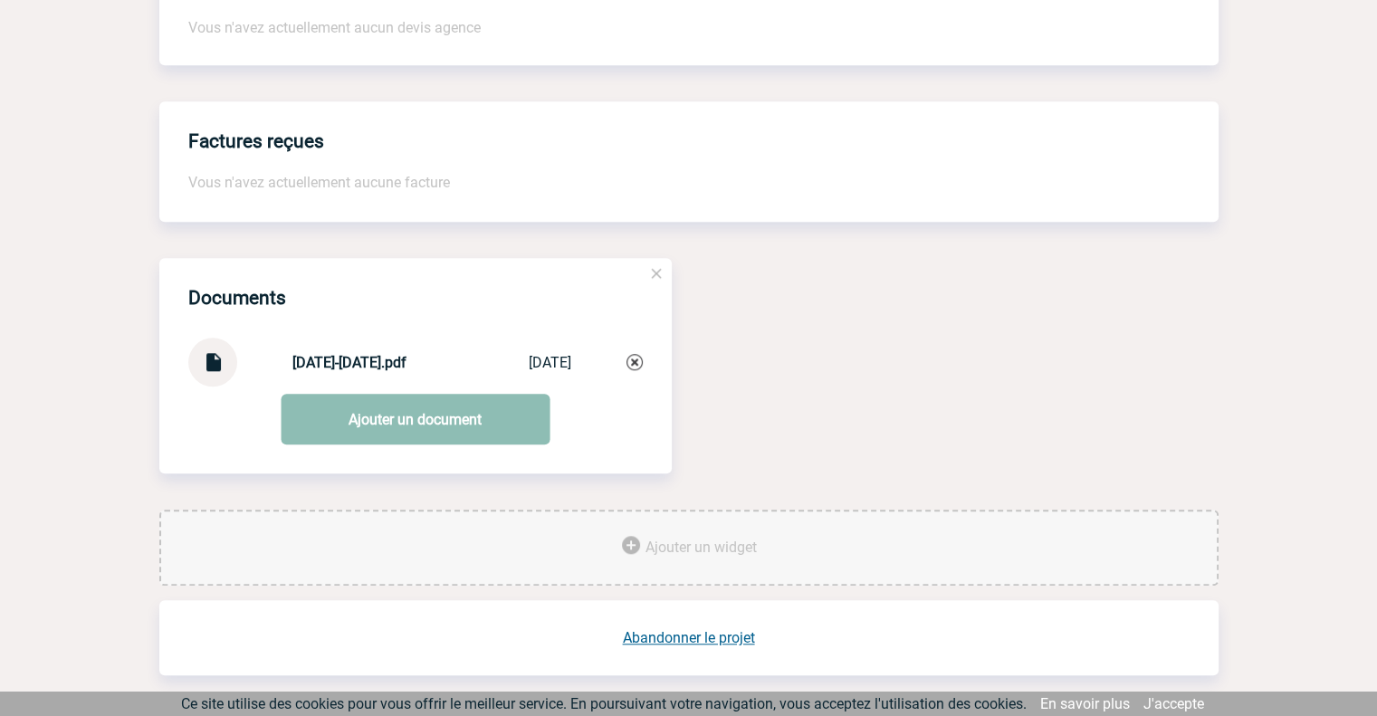
click at [385, 441] on link "Ajouter un document" at bounding box center [415, 419] width 269 height 51
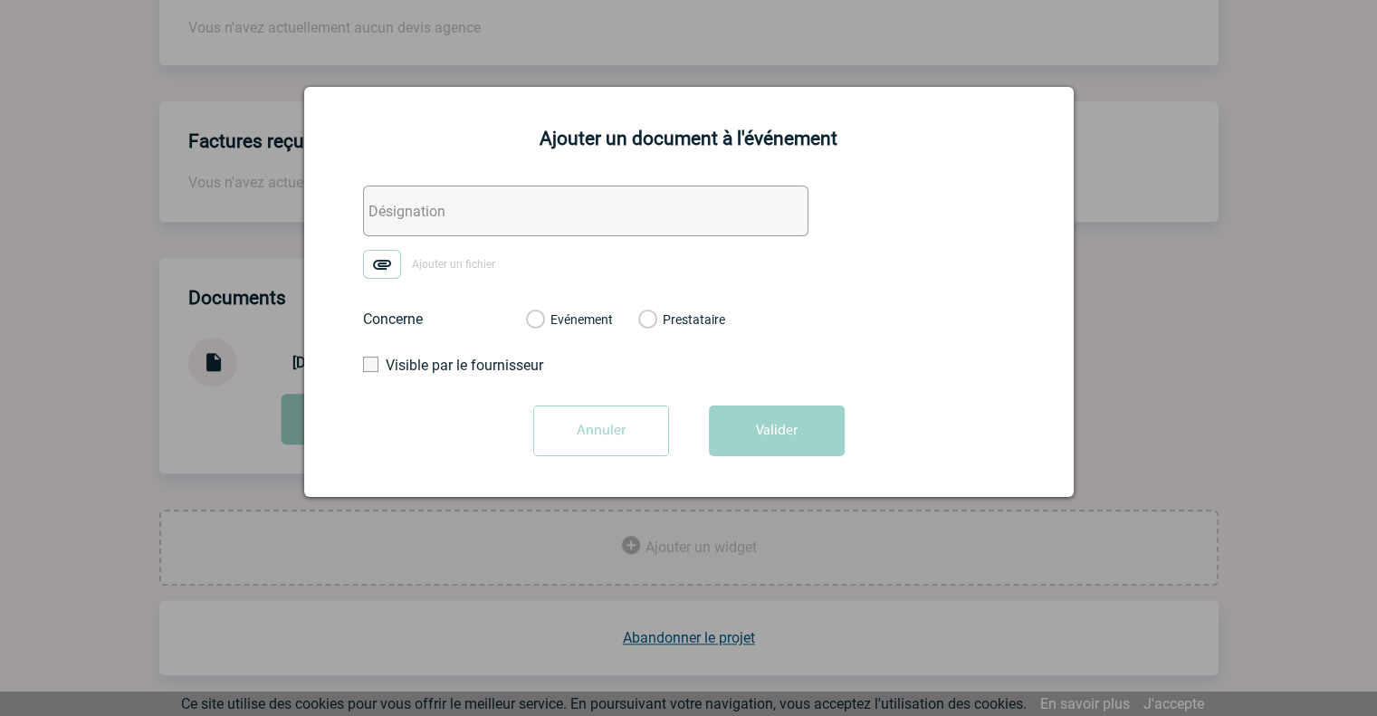
click at [456, 211] on input "text" at bounding box center [585, 211] width 445 height 51
click at [392, 262] on img at bounding box center [382, 264] width 38 height 29
click at [0, 0] on input "Ajouter un fichier" at bounding box center [0, 0] width 0 height 0
click at [629, 432] on input "Annuler" at bounding box center [601, 431] width 136 height 51
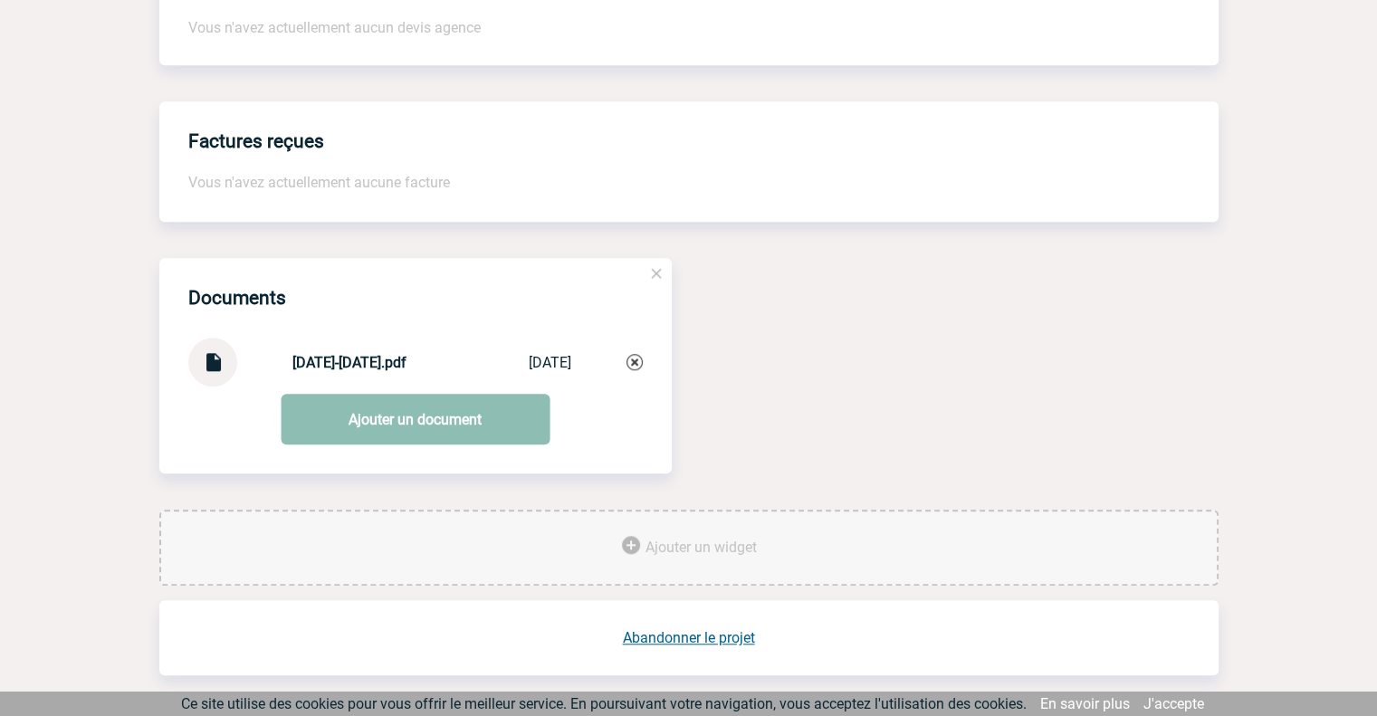
click at [355, 426] on link "Ajouter un document" at bounding box center [415, 419] width 269 height 51
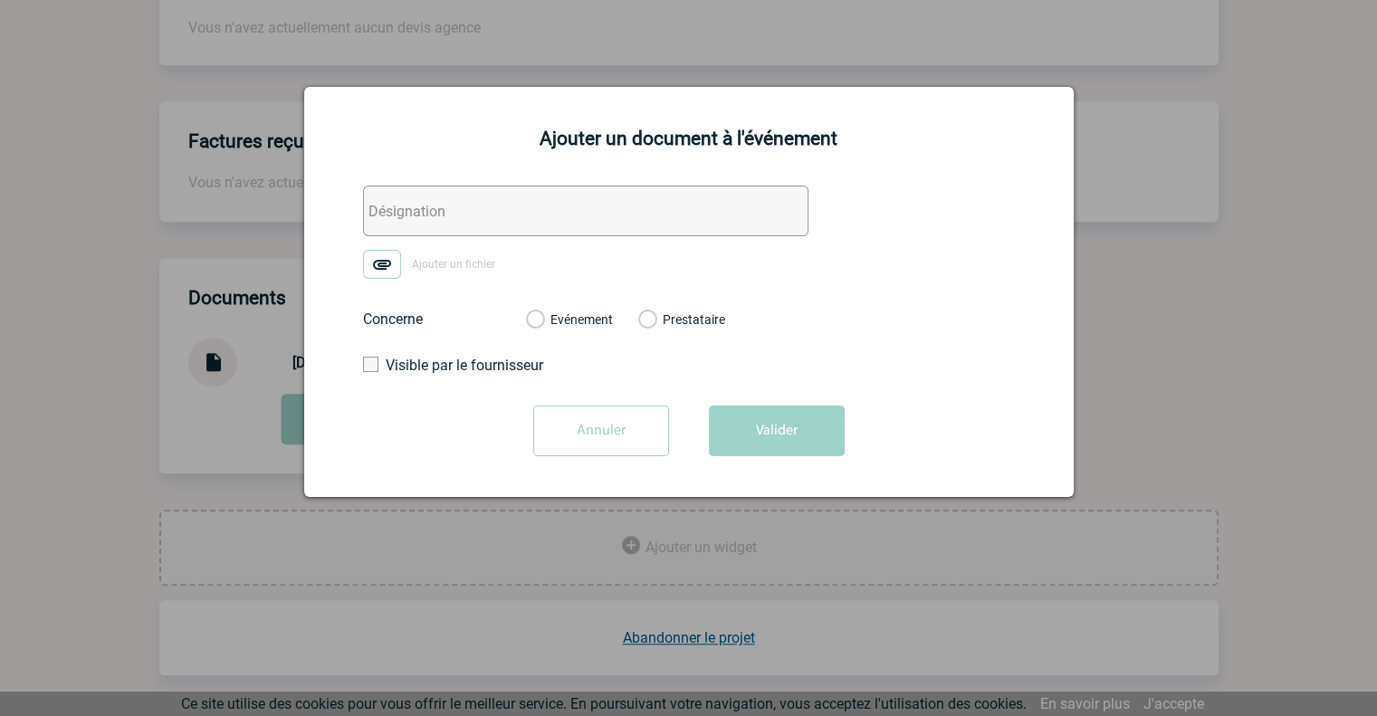
click at [380, 267] on img at bounding box center [382, 264] width 38 height 29
click at [0, 0] on input "Ajouter un fichier" at bounding box center [0, 0] width 0 height 0
click at [653, 320] on label "Prestataire" at bounding box center [646, 320] width 17 height 16
click at [0, 0] on input "Prestataire" at bounding box center [0, 0] width 0 height 0
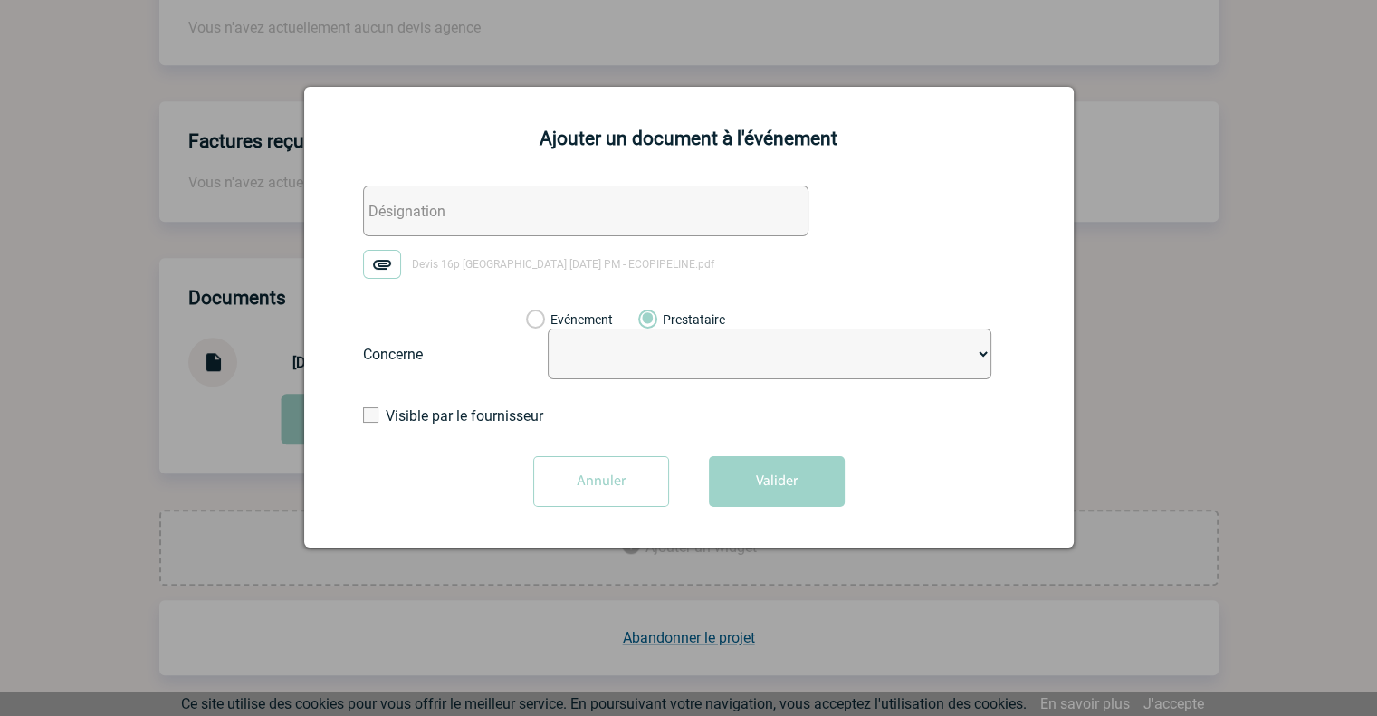
click at [598, 358] on select at bounding box center [770, 354] width 444 height 51
click at [826, 373] on select at bounding box center [770, 354] width 444 height 51
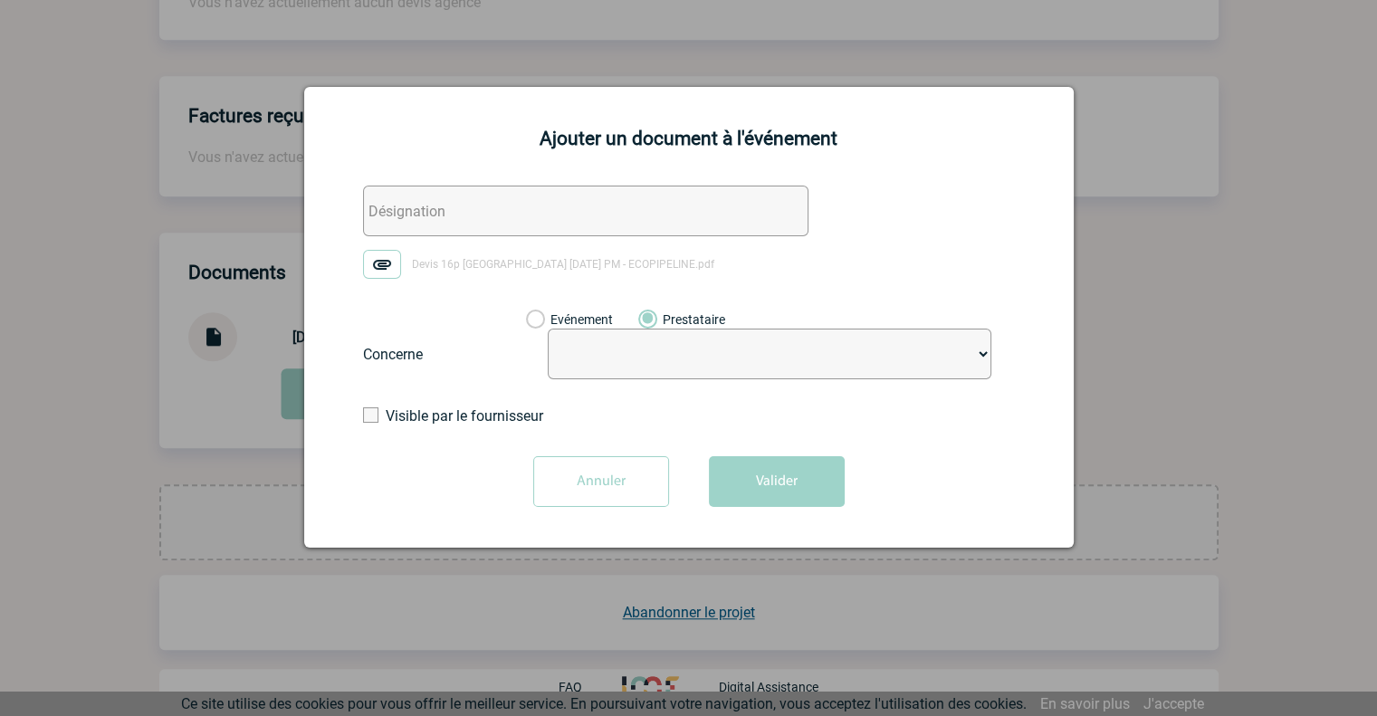
scroll to position [1488, 0]
click at [435, 218] on input "text" at bounding box center [585, 211] width 445 height 51
click at [367, 416] on span at bounding box center [370, 414] width 15 height 15
click at [0, 0] on input "Visible par le fournisseur" at bounding box center [0, 0] width 0 height 0
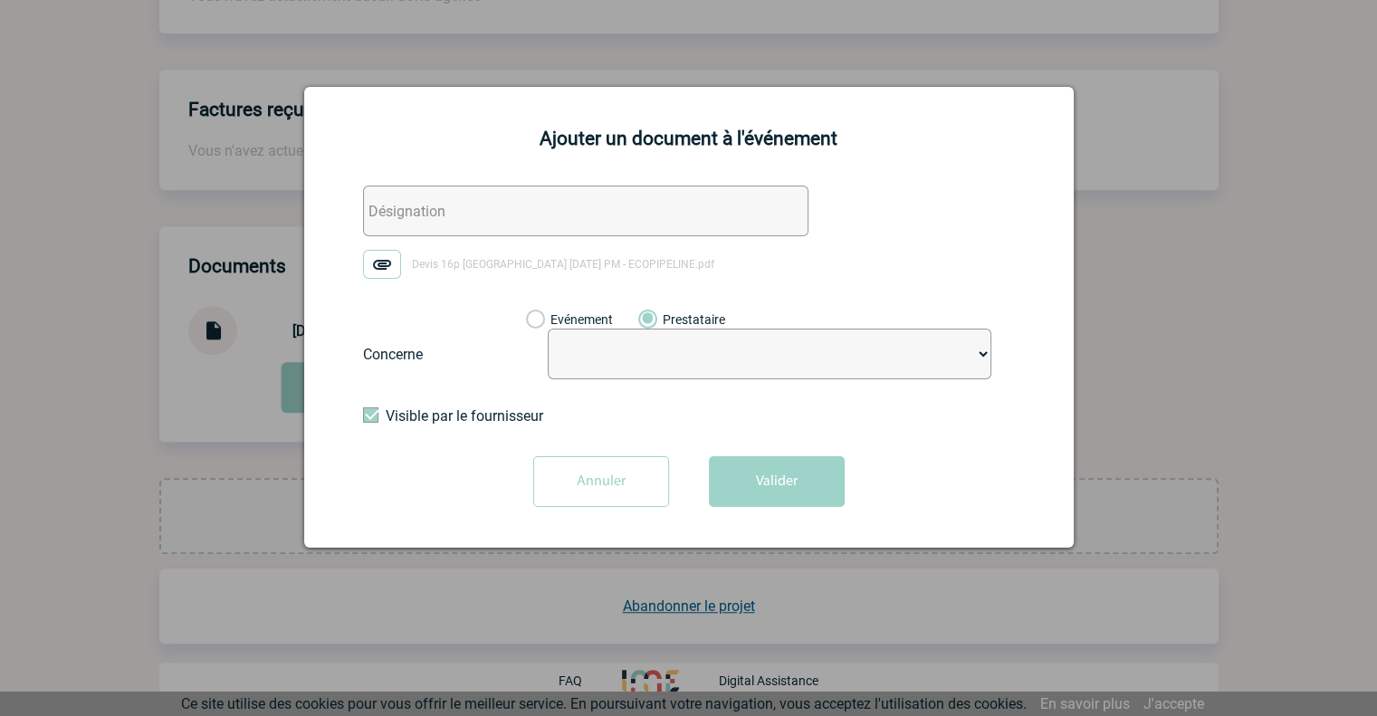
click at [481, 198] on input "text" at bounding box center [585, 211] width 445 height 51
click at [515, 218] on input "text" at bounding box center [585, 211] width 445 height 51
type input "Team Buiding"
click at [795, 497] on button "Valider" at bounding box center [777, 481] width 136 height 51
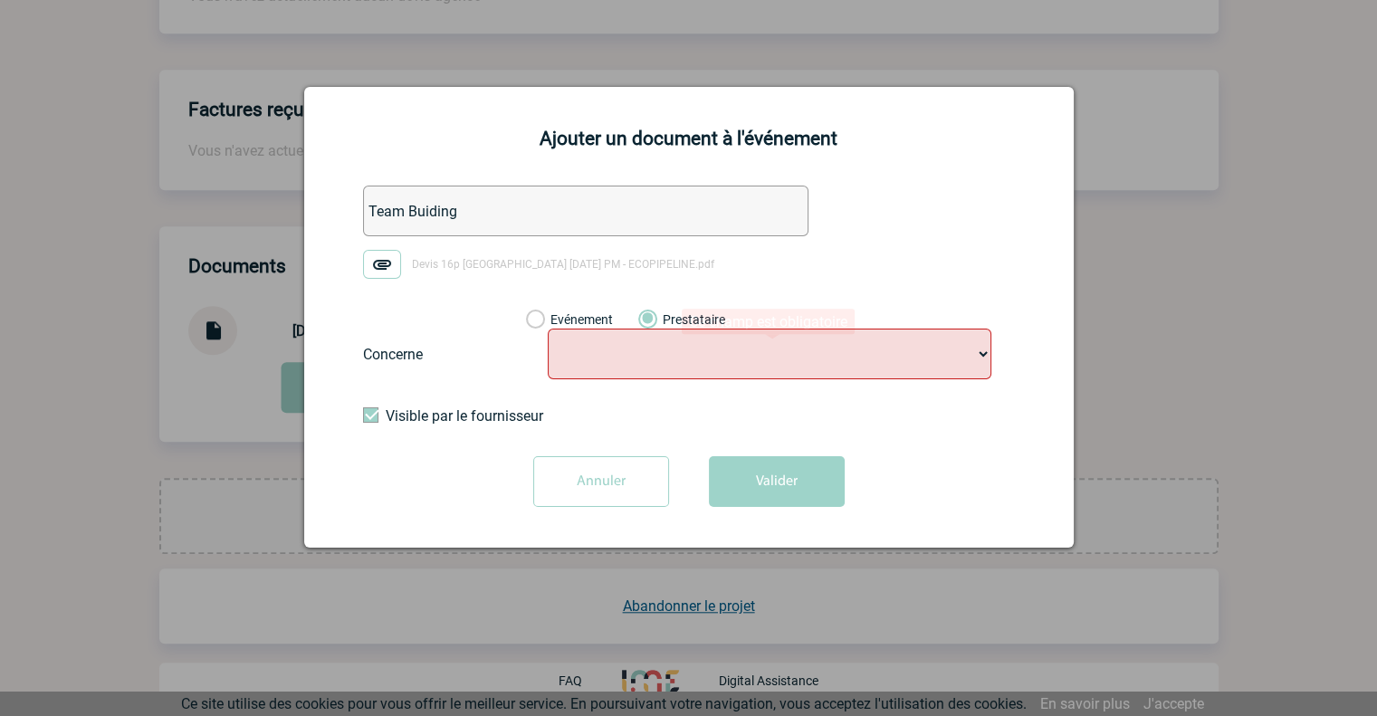
click at [714, 351] on select at bounding box center [770, 354] width 444 height 51
click at [721, 338] on select at bounding box center [770, 354] width 444 height 51
click at [979, 343] on select at bounding box center [770, 354] width 444 height 51
click at [537, 321] on label "Evénement" at bounding box center [534, 320] width 17 height 16
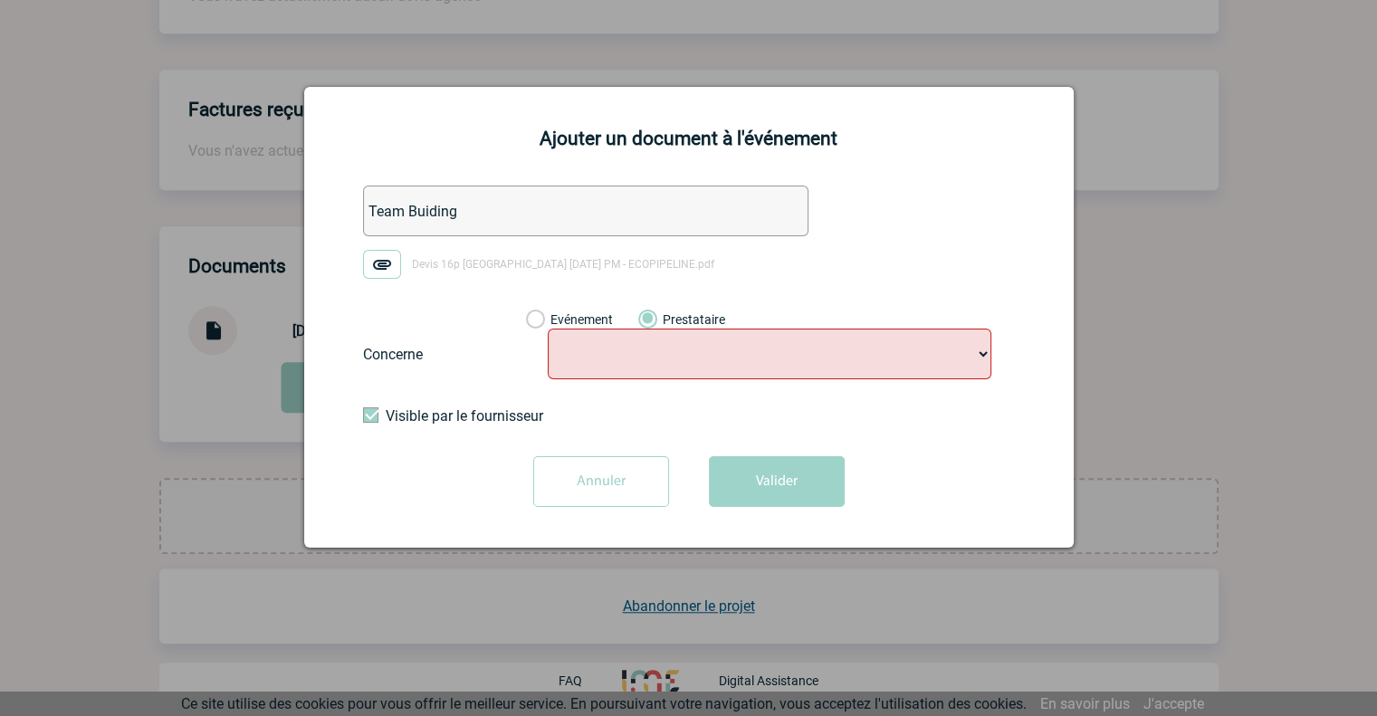
click at [0, 0] on input "Evénement" at bounding box center [0, 0] width 0 height 0
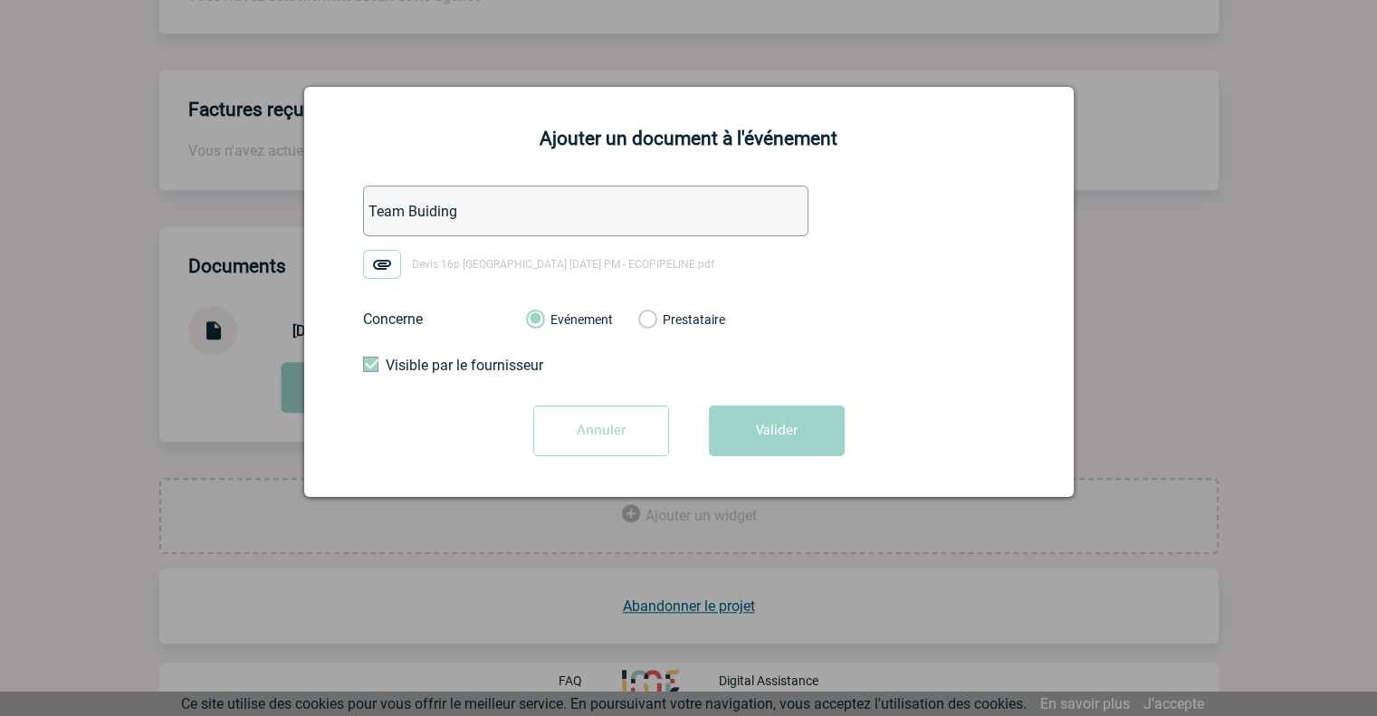
click at [649, 324] on label "Prestataire" at bounding box center [646, 320] width 17 height 16
click at [0, 0] on input "Prestataire" at bounding box center [0, 0] width 0 height 0
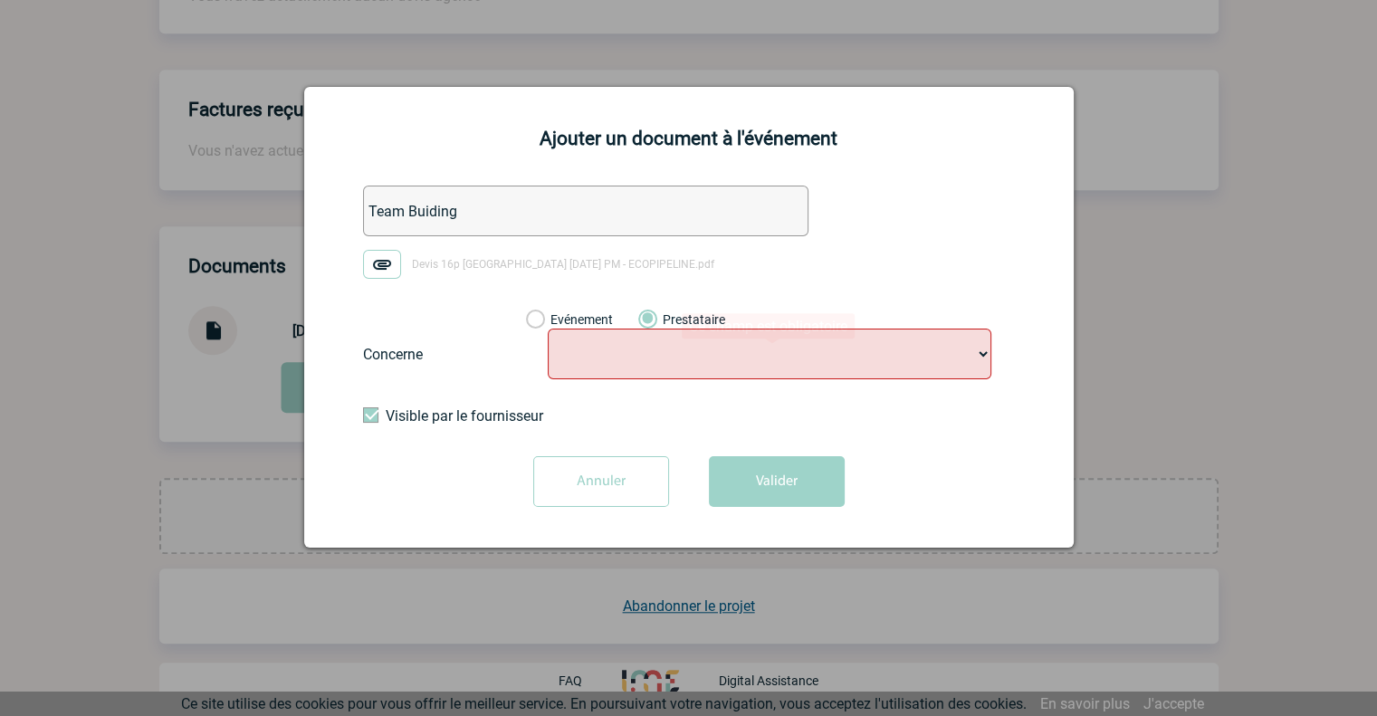
click at [663, 387] on div "Evénement Prestataire" at bounding box center [748, 351] width 473 height 111
click at [668, 370] on select at bounding box center [770, 354] width 444 height 51
click at [728, 348] on select at bounding box center [770, 354] width 444 height 51
click at [1003, 354] on form "Team Buiding Devis 16p Chateau de la Guere 15-10-25 PM - ECOPIPELINE.pdf Concer…" at bounding box center [689, 353] width 724 height 335
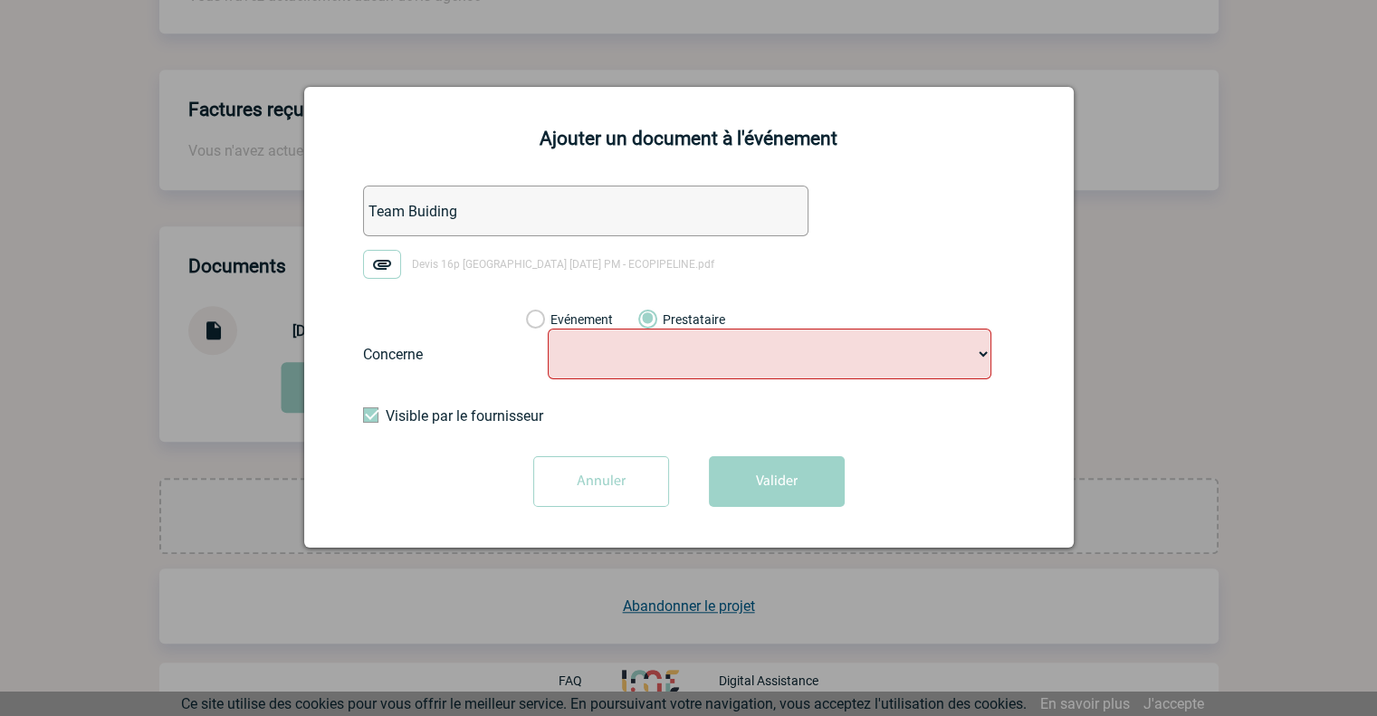
click at [579, 499] on input "Annuler" at bounding box center [601, 481] width 136 height 51
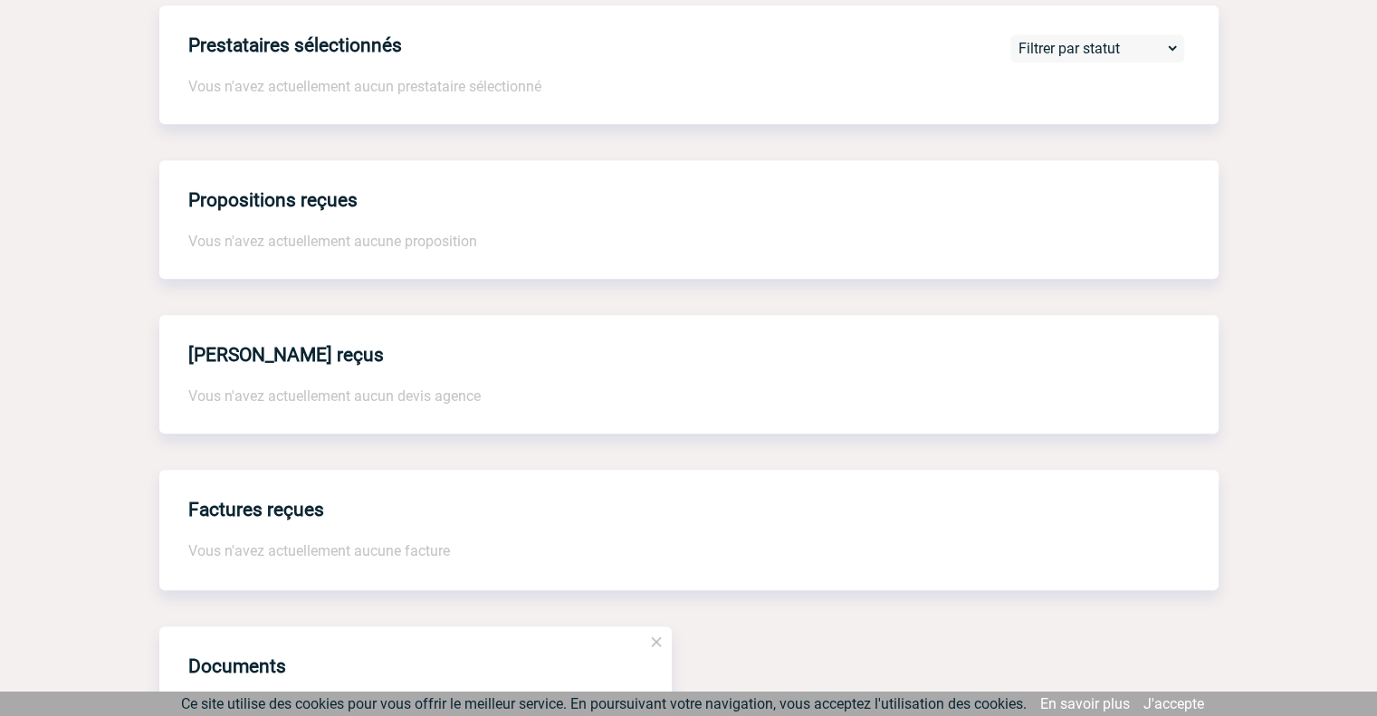
click at [321, 434] on div "Devis reçus Vous n'avez actuellement aucun devis agence" at bounding box center [688, 374] width 1059 height 119
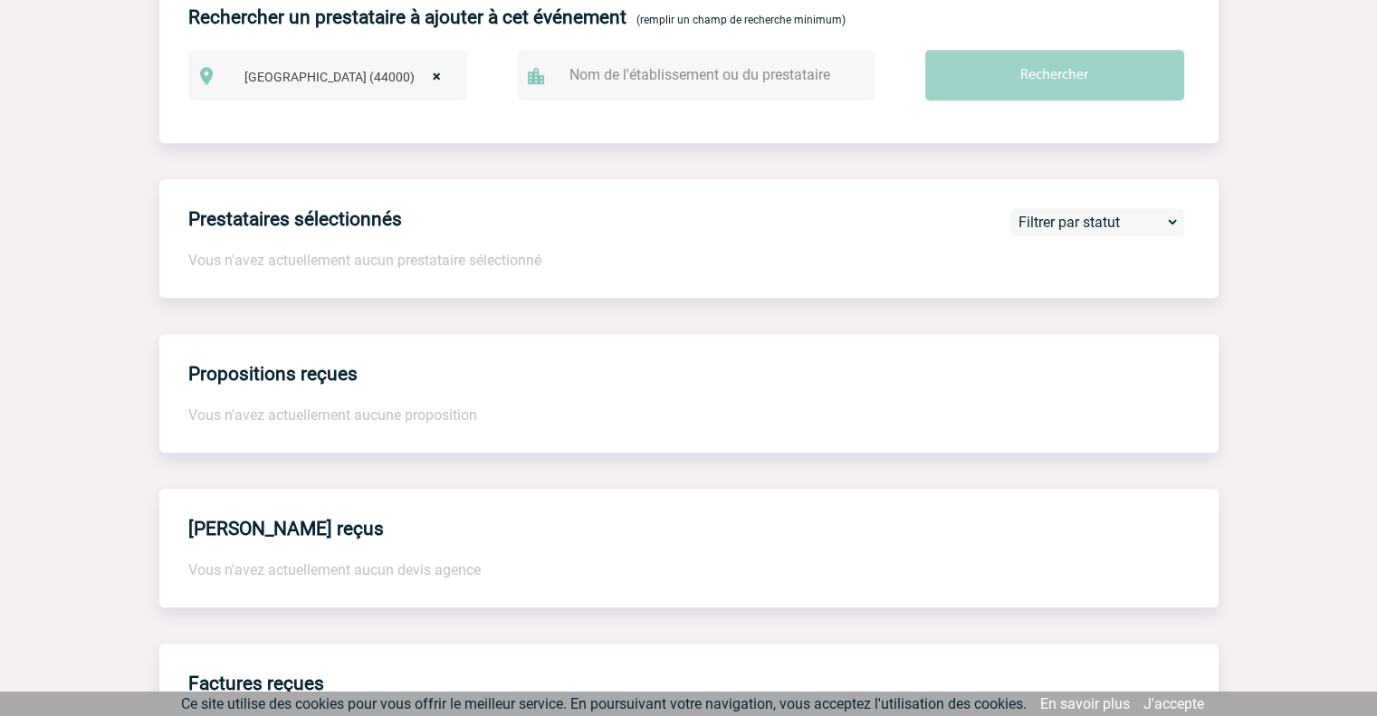
scroll to position [840, 0]
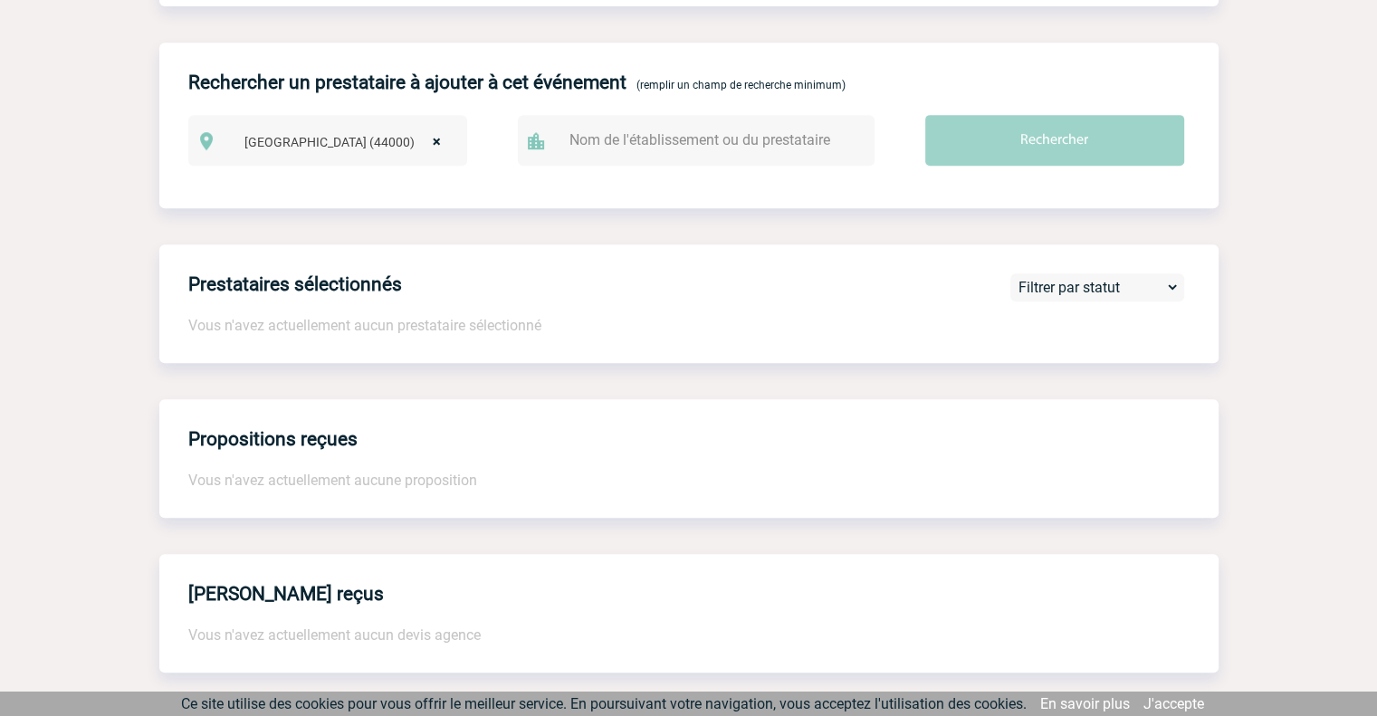
click at [352, 320] on div "Prestataires sélectionnés Vous n'avez actuellement aucun prestataire sélectionn…" at bounding box center [688, 303] width 1059 height 119
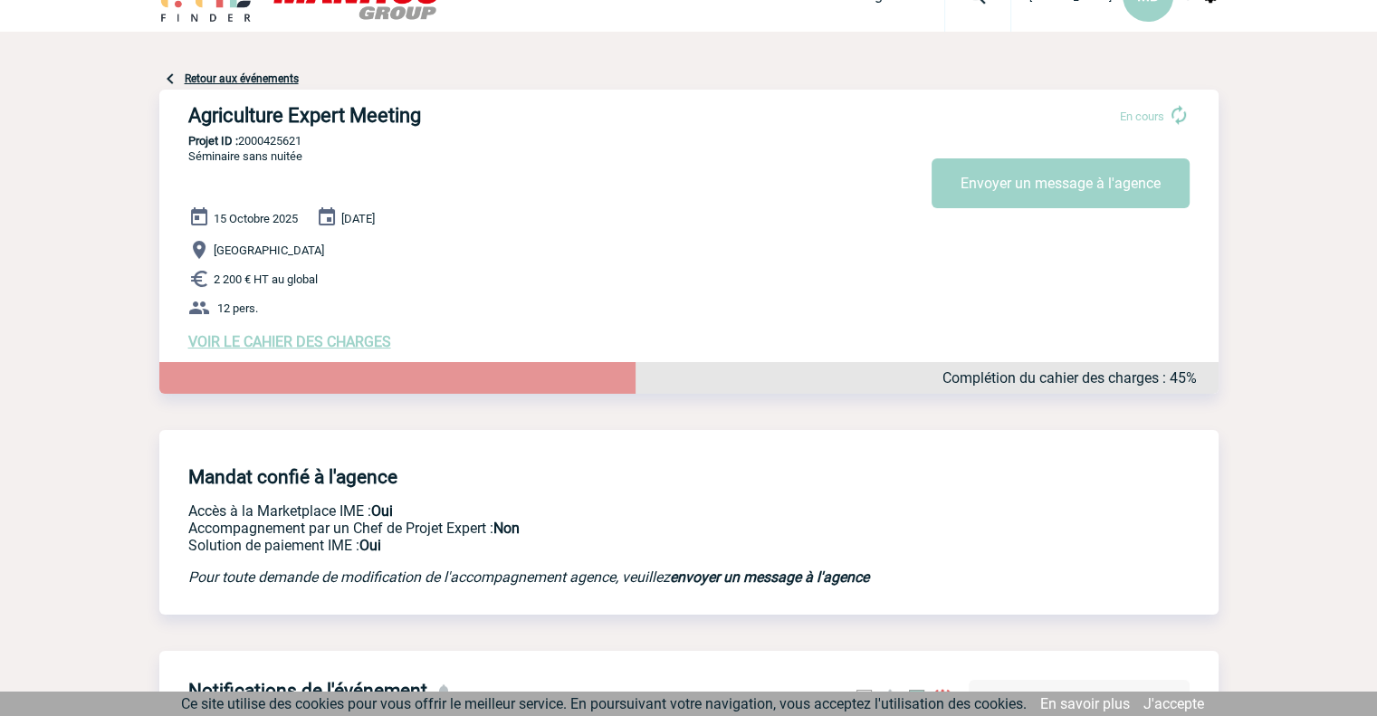
scroll to position [36, 0]
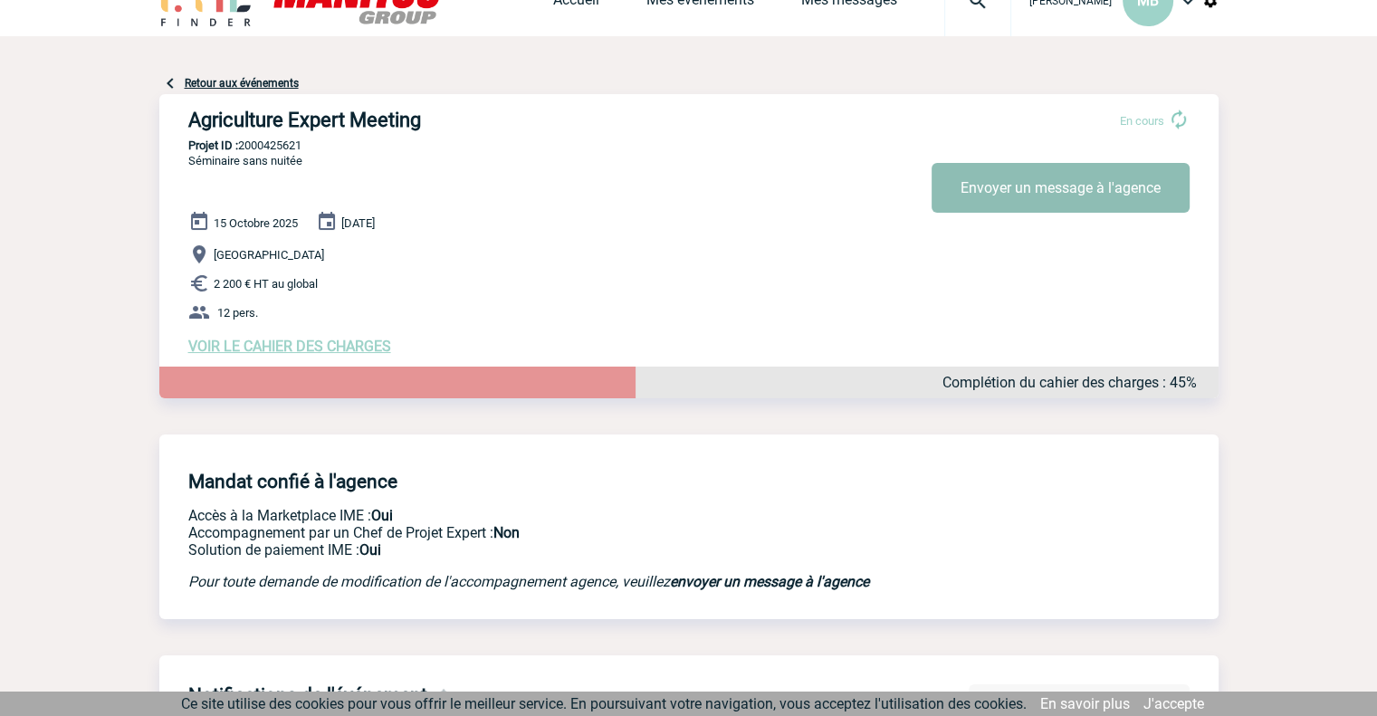
click at [1055, 202] on button "Envoyer un message à l'agence" at bounding box center [1061, 188] width 258 height 50
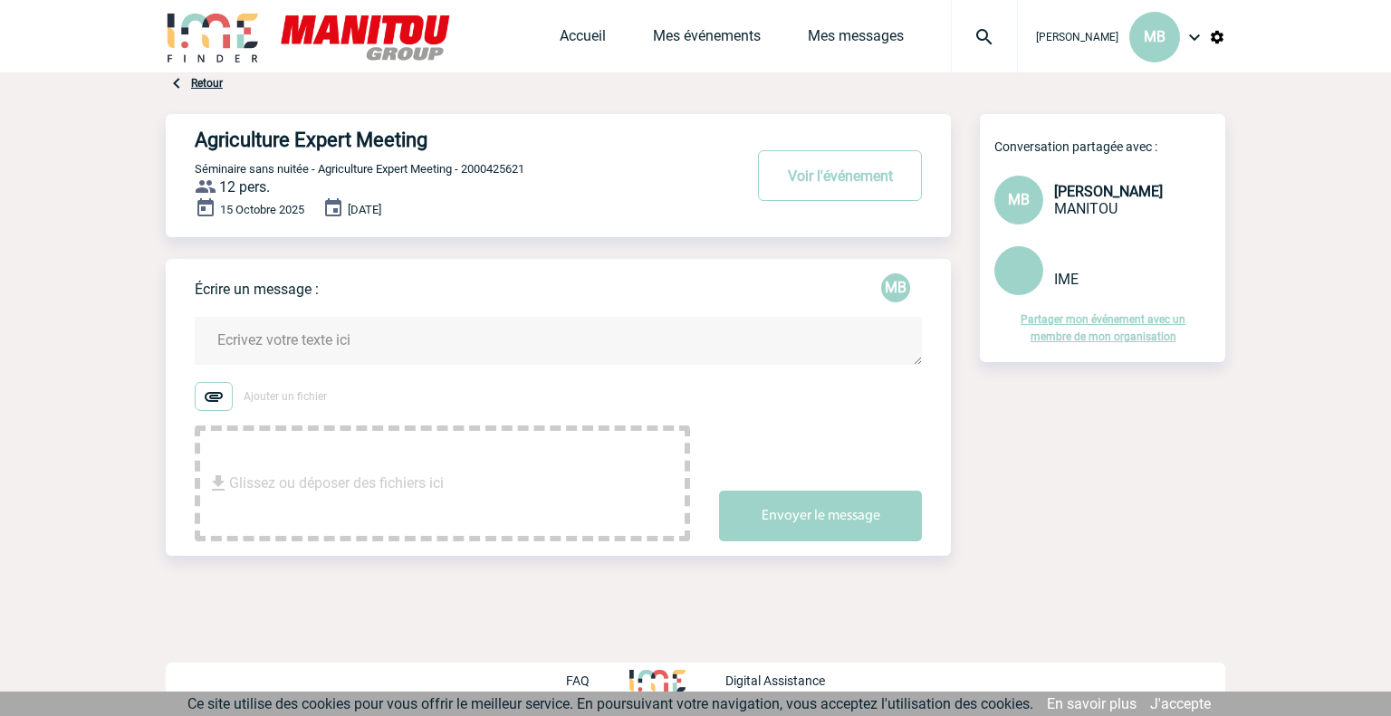
click at [372, 479] on span "Glissez ou déposer des fichiers ici" at bounding box center [336, 483] width 215 height 91
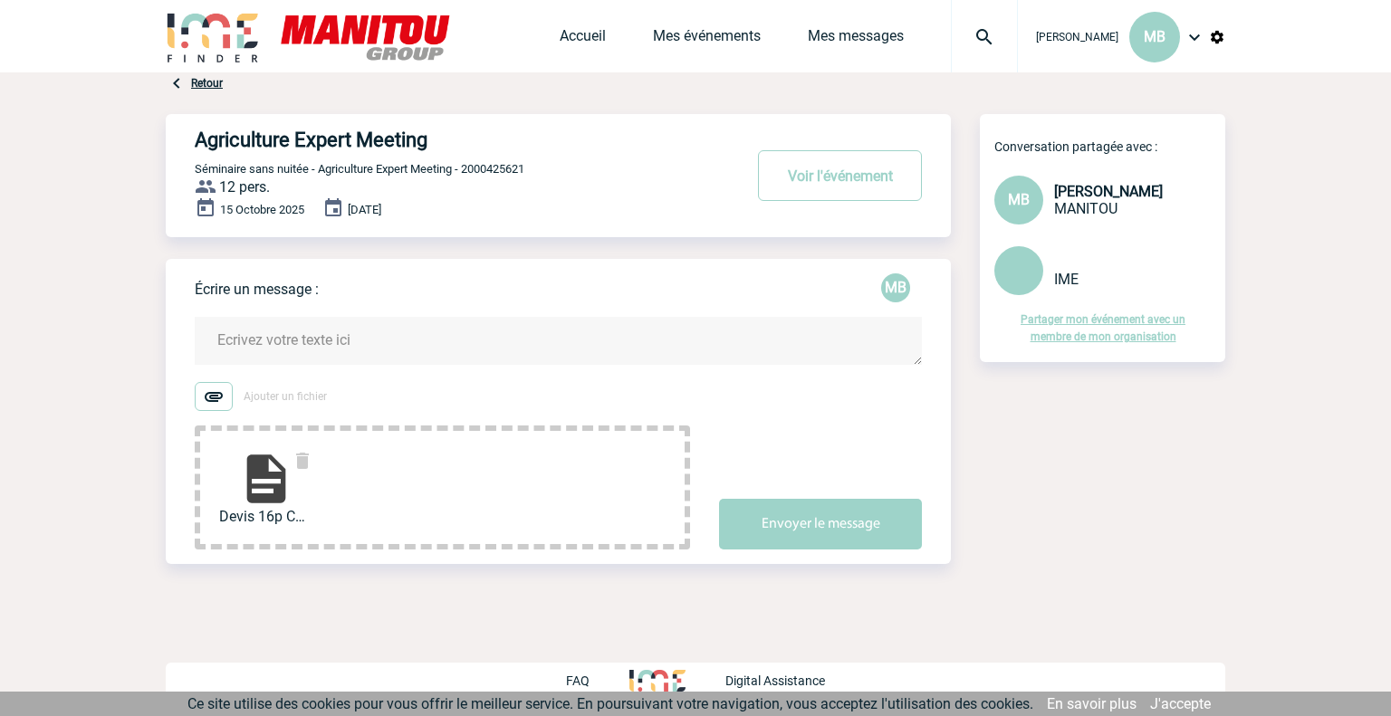
click at [260, 336] on textarea at bounding box center [558, 341] width 727 height 48
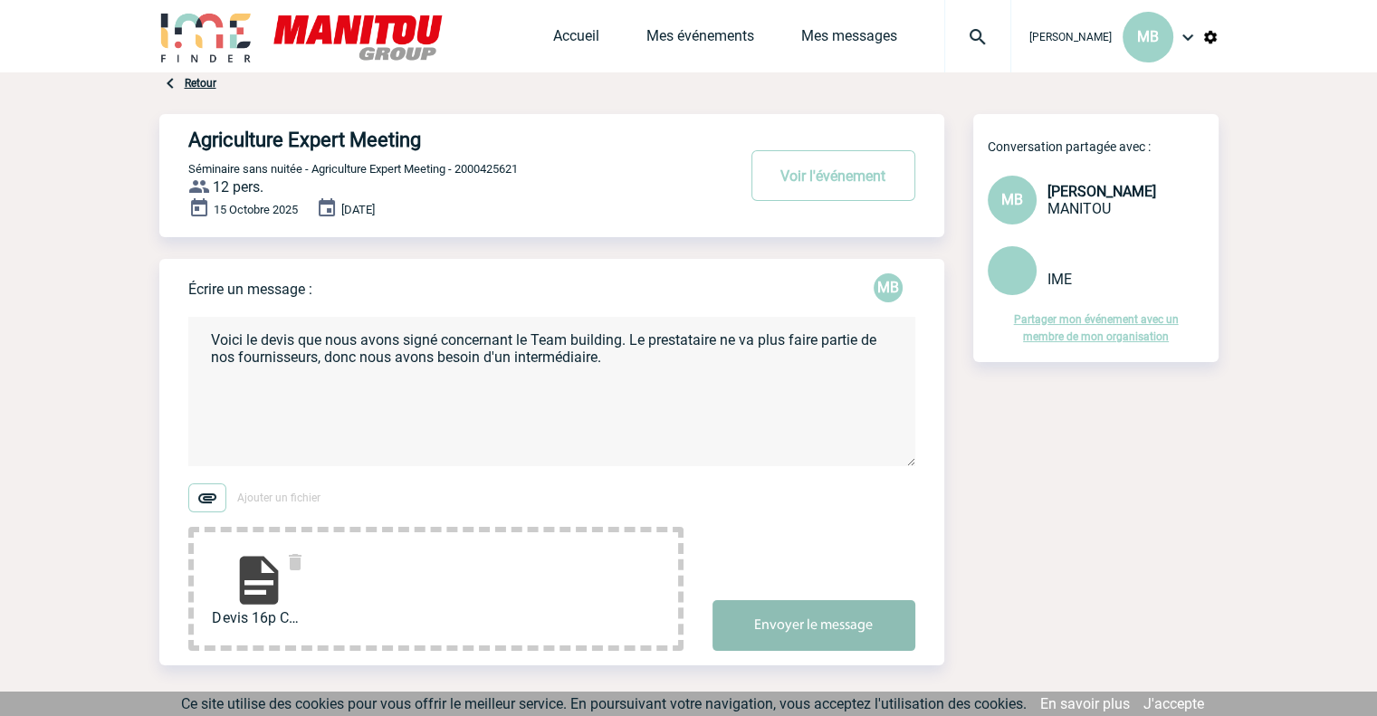
type textarea "Voici le devis que nous avons signé concernant le Team building. Le prestataire…"
click at [765, 623] on button "Envoyer le message" at bounding box center [814, 625] width 203 height 51
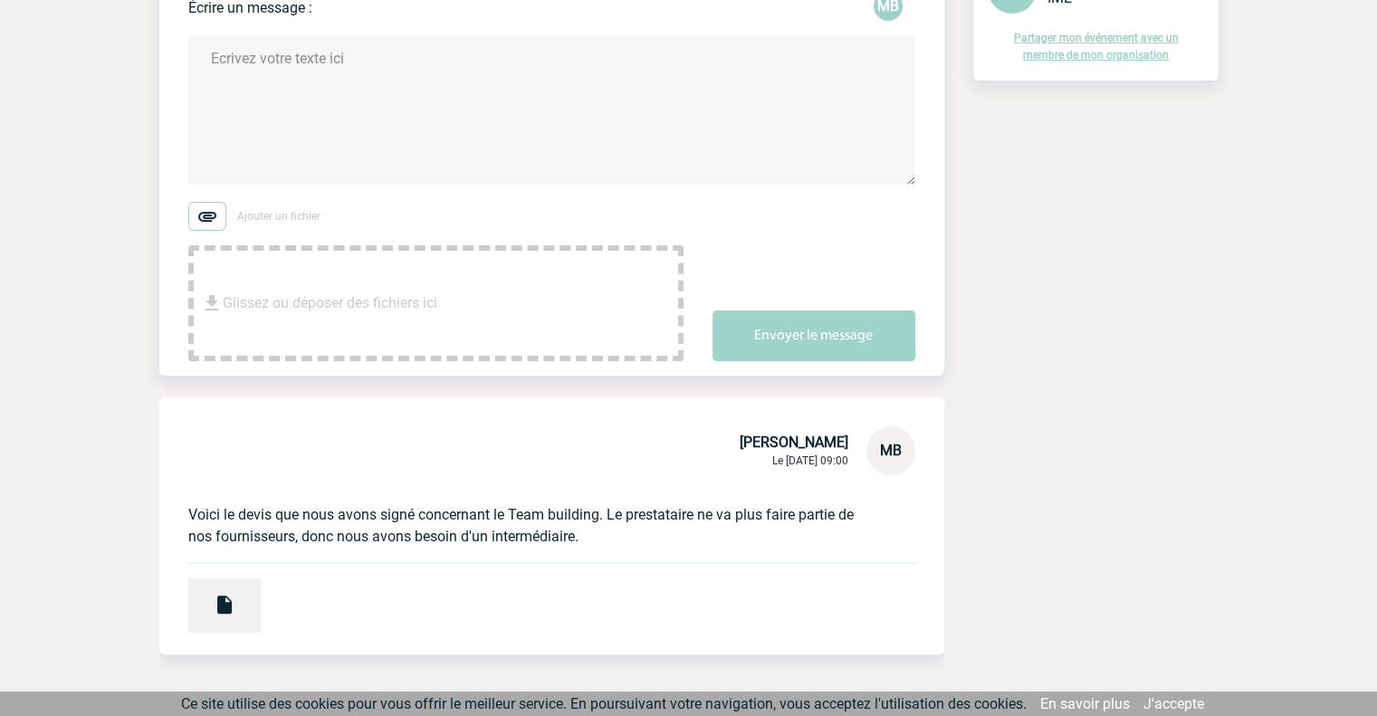
scroll to position [282, 0]
click at [446, 276] on div "Glissez ou déposer des fichiers ici" at bounding box center [435, 302] width 495 height 116
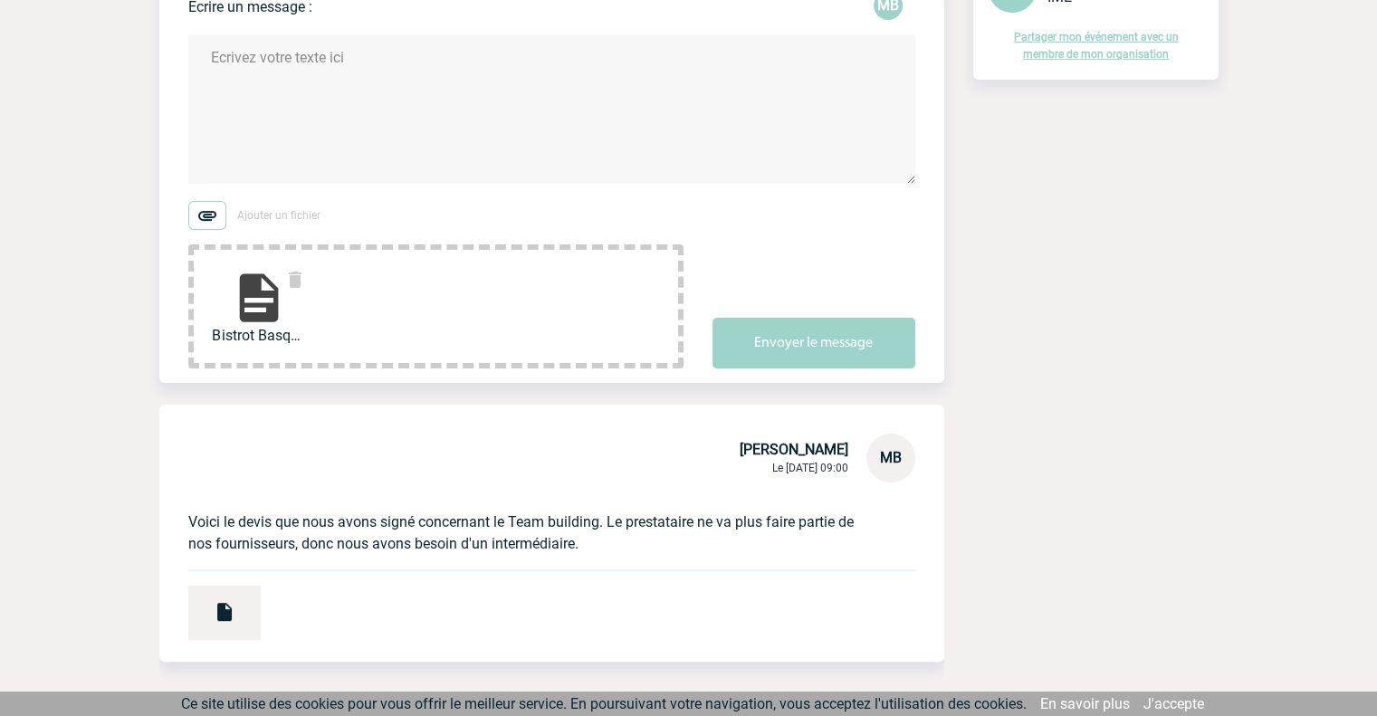
click at [359, 143] on textarea at bounding box center [551, 108] width 727 height 149
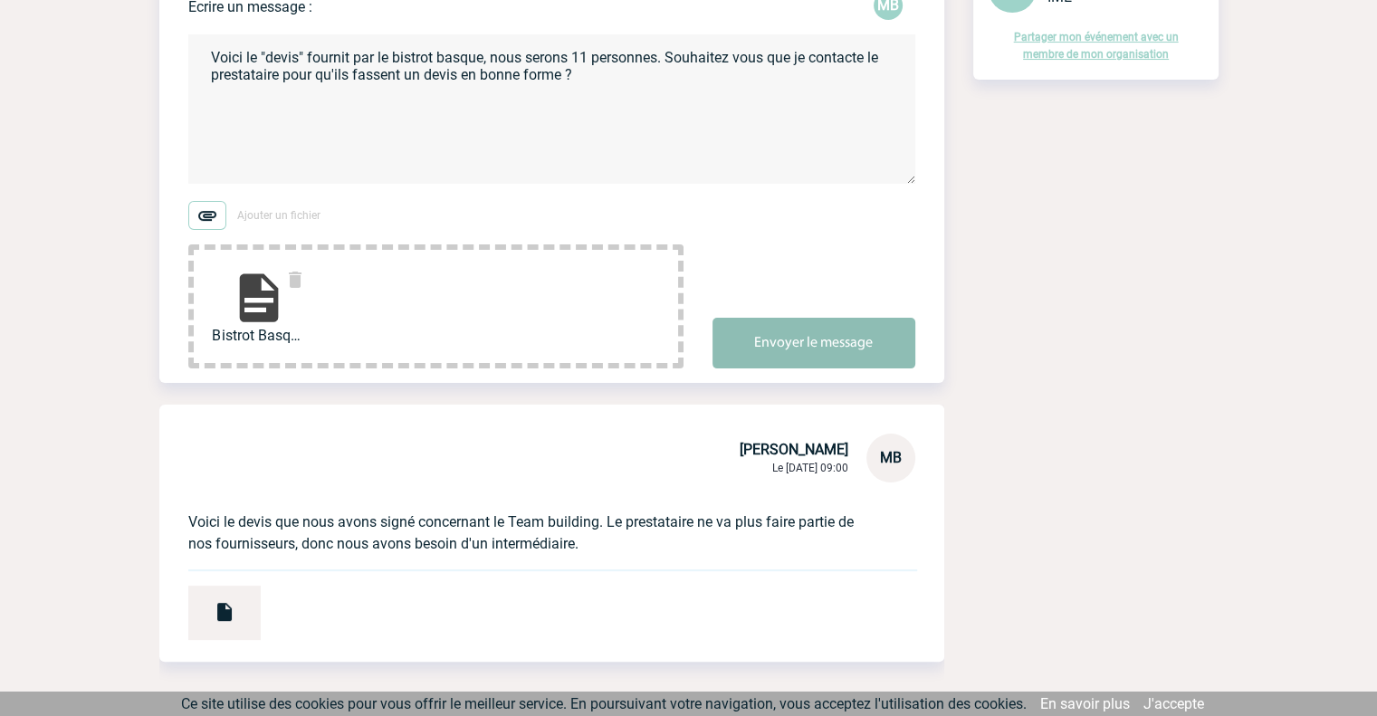
type textarea "Voici le "devis" fournit par le bistrot basque, nous serons 11 personnes. Souha…"
click at [793, 336] on button "Envoyer le message" at bounding box center [814, 343] width 203 height 51
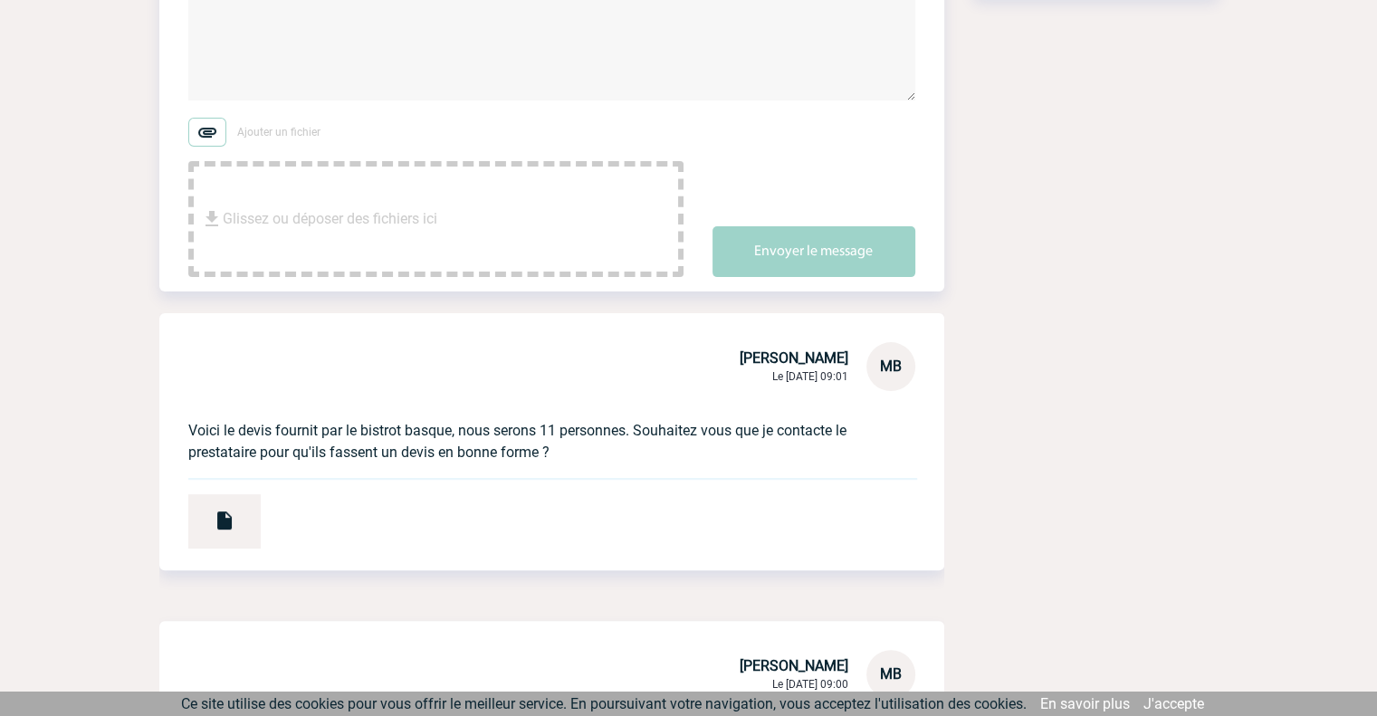
scroll to position [354, 0]
